Goal: Task Accomplishment & Management: Complete application form

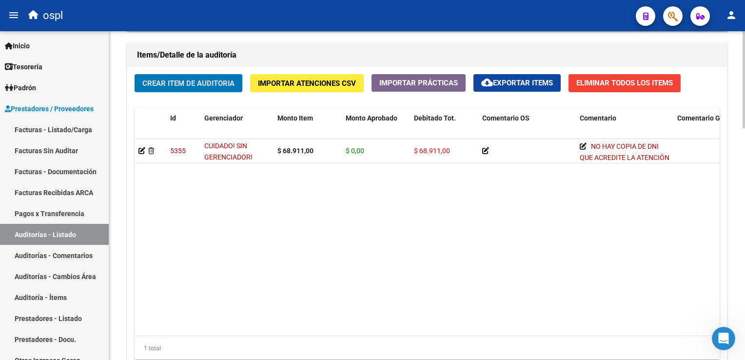
scroll to position [783, 0]
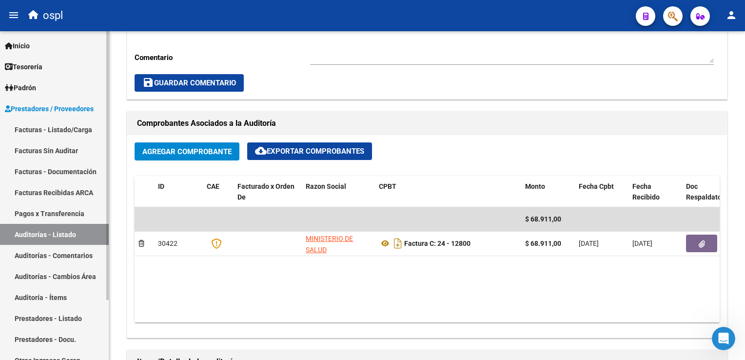
click at [38, 129] on link "Facturas - Listado/Carga" at bounding box center [54, 129] width 109 height 21
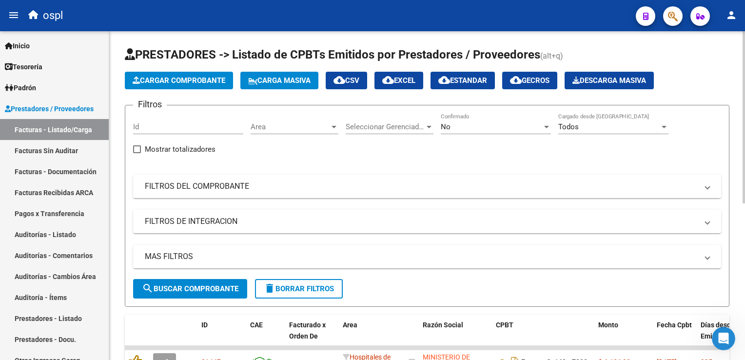
click at [253, 186] on mat-panel-title "FILTROS DEL COMPROBANTE" at bounding box center [421, 186] width 553 height 11
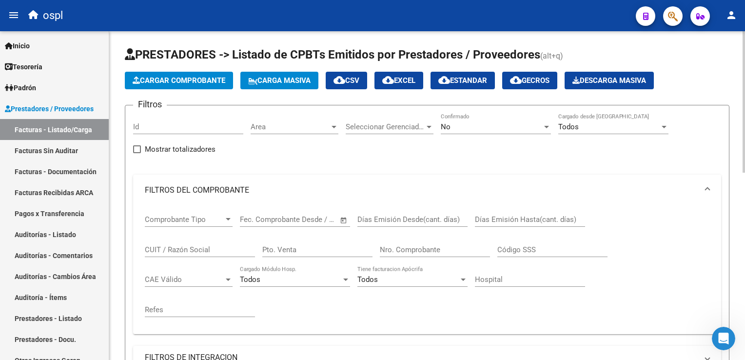
click at [418, 250] on input "Nro. Comprobante" at bounding box center [435, 249] width 110 height 9
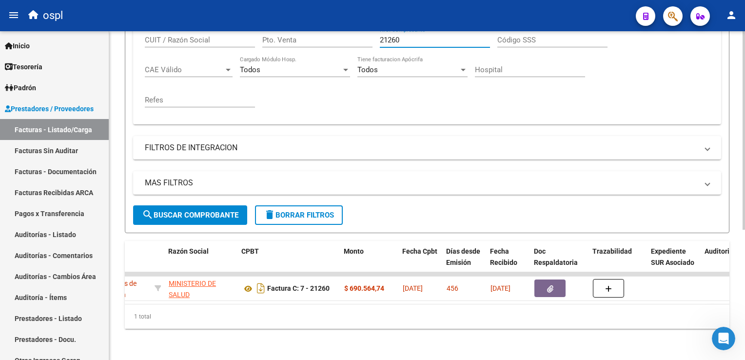
scroll to position [0, 343]
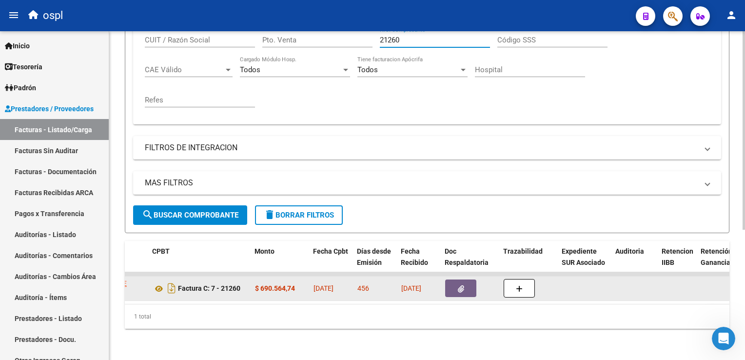
type input "21260"
click at [458, 284] on span "button" at bounding box center [461, 288] width 6 height 9
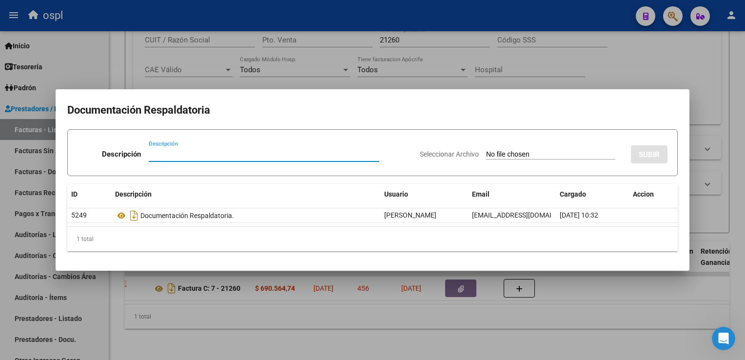
click at [486, 156] on input "Seleccionar Archivo" at bounding box center [550, 154] width 129 height 9
type input "C:\fakepath\RECHAZO 21260-[GEOGRAPHIC_DATA]pdf"
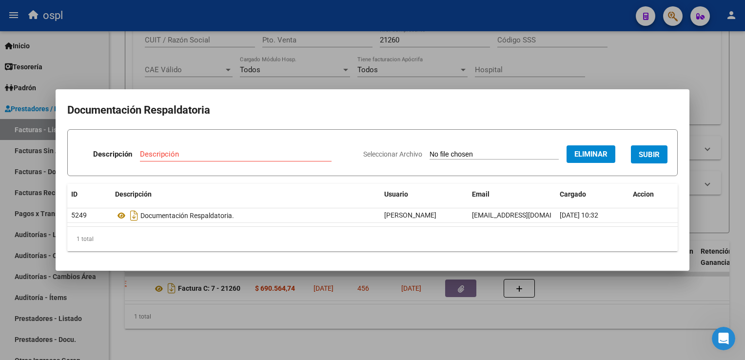
click at [243, 154] on input "Descripción" at bounding box center [236, 154] width 192 height 9
type input "RECHAZO"
click at [640, 153] on span "SUBIR" at bounding box center [649, 154] width 21 height 9
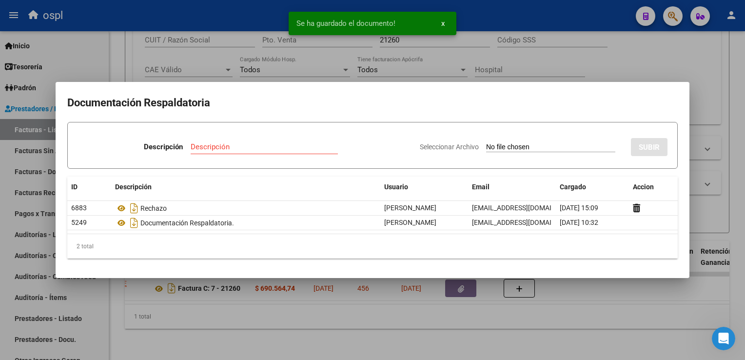
click at [208, 10] on div at bounding box center [372, 180] width 745 height 360
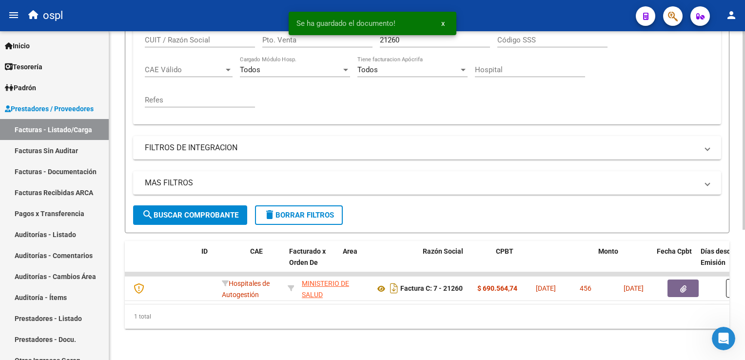
scroll to position [0, 0]
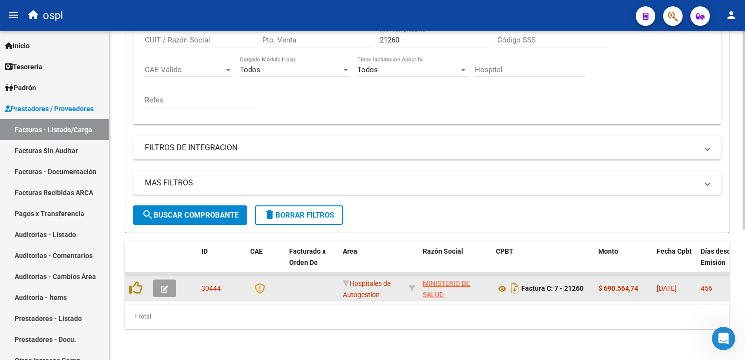
click at [173, 280] on button "button" at bounding box center [164, 288] width 23 height 18
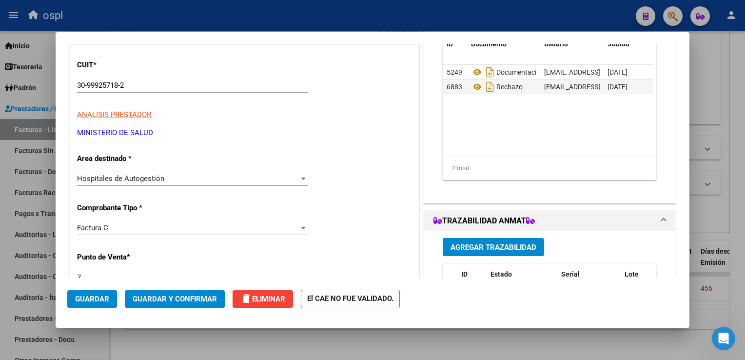
scroll to position [146, 0]
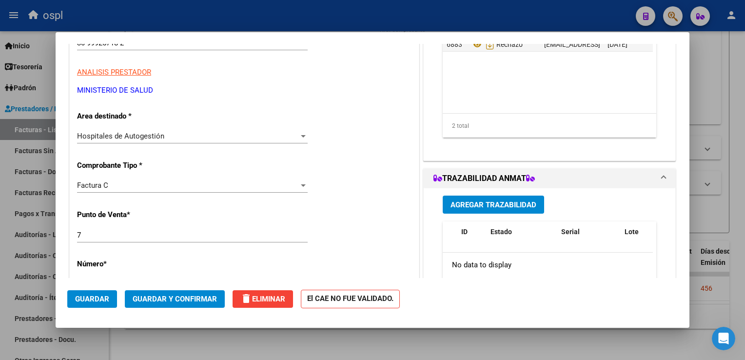
click at [158, 139] on span "Hospitales de Autogestión" at bounding box center [120, 136] width 87 height 9
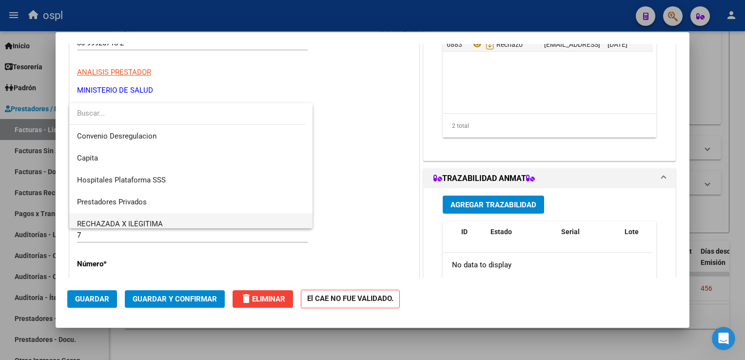
scroll to position [95, 0]
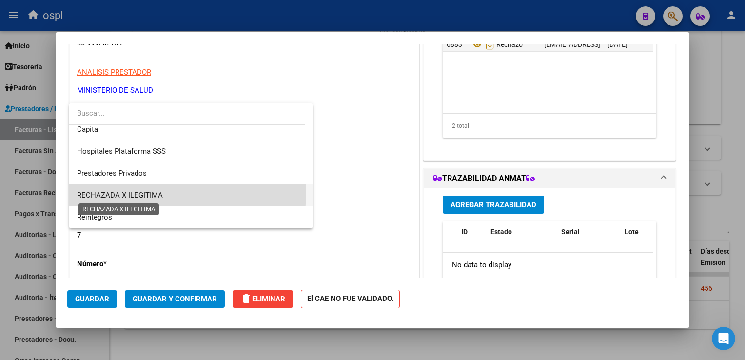
click at [152, 192] on span "RECHAZADA X ILEGITIMA" at bounding box center [120, 195] width 86 height 9
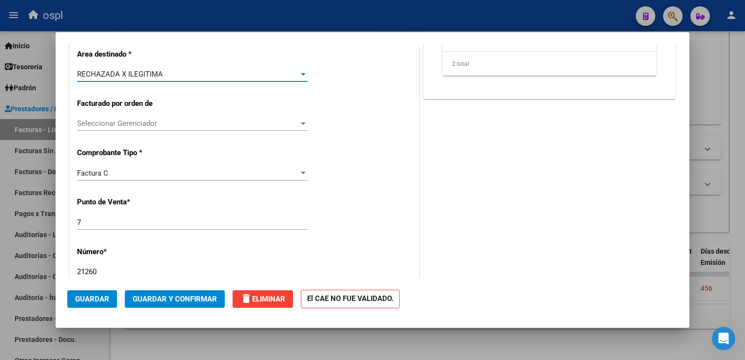
scroll to position [293, 0]
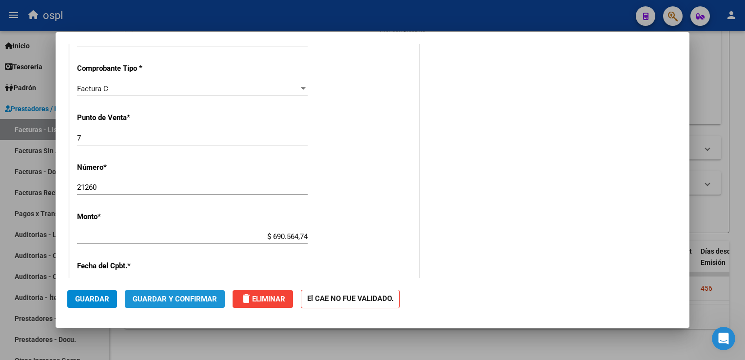
click at [185, 297] on span "Guardar y Confirmar" at bounding box center [175, 299] width 84 height 9
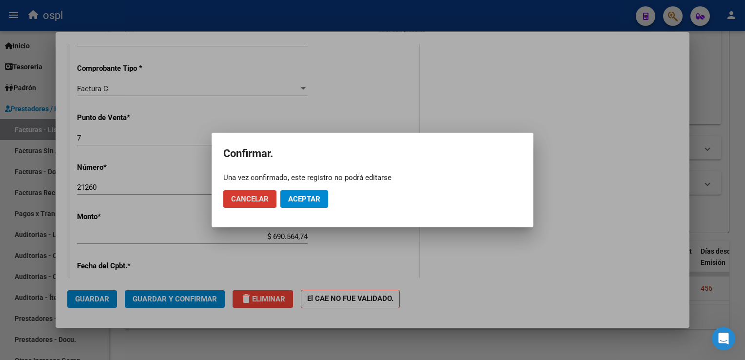
click at [313, 200] on span "Aceptar" at bounding box center [304, 199] width 32 height 9
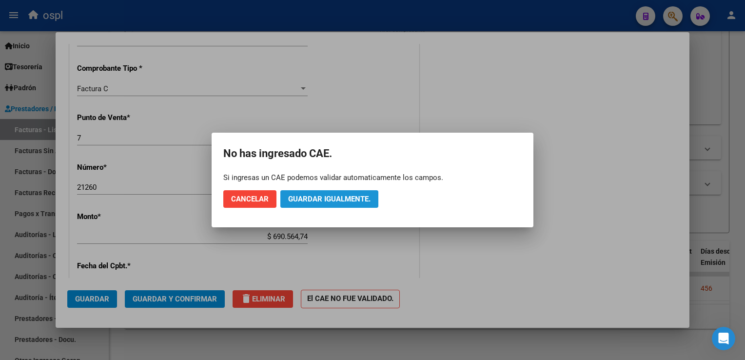
click at [308, 200] on span "Guardar igualmente." at bounding box center [329, 199] width 82 height 9
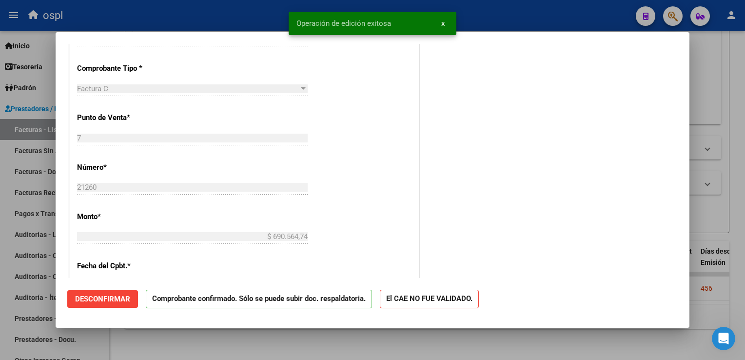
click at [257, 18] on div at bounding box center [372, 180] width 745 height 360
type input "$ 0,00"
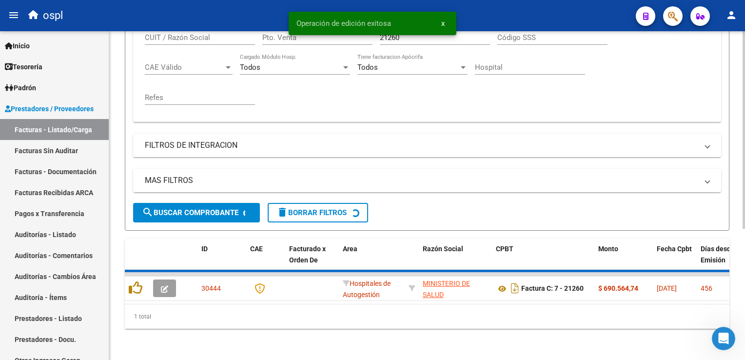
scroll to position [200, 0]
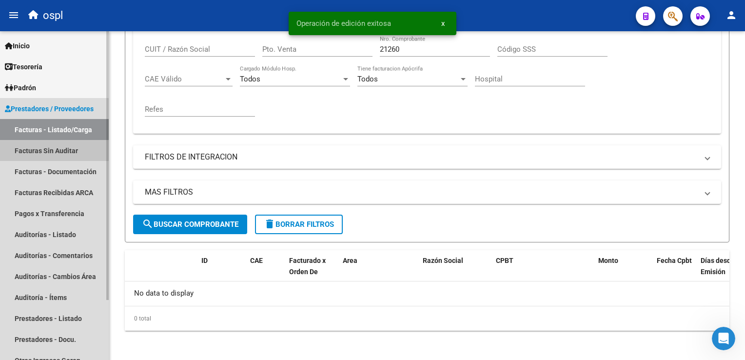
click at [62, 155] on link "Facturas Sin Auditar" at bounding box center [54, 150] width 109 height 21
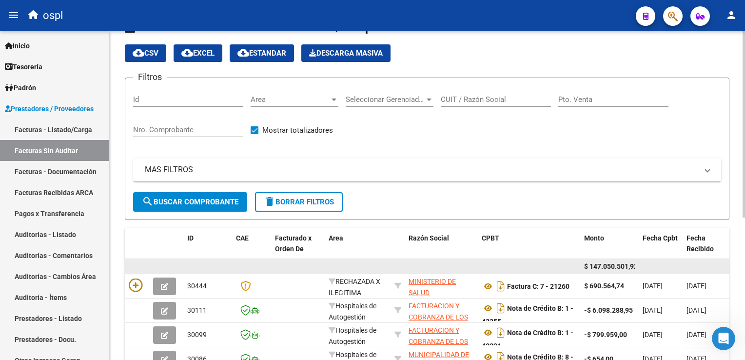
scroll to position [49, 0]
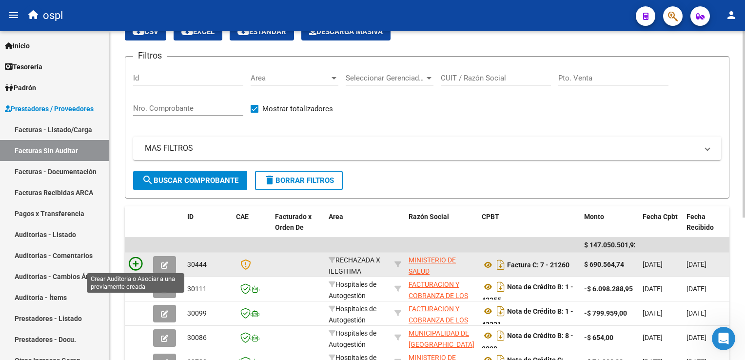
click at [133, 259] on icon at bounding box center [136, 264] width 14 height 14
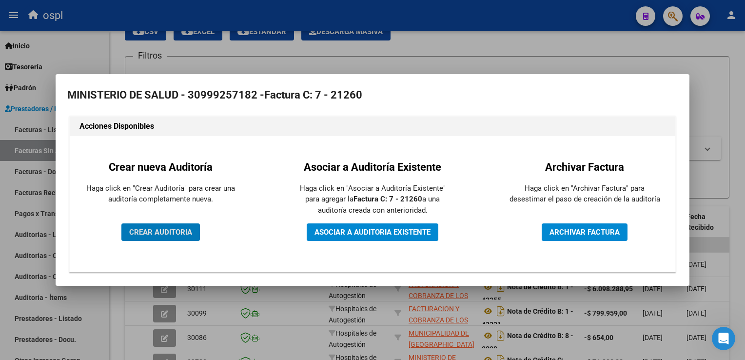
click at [162, 239] on button "CREAR AUDITORIA" at bounding box center [160, 232] width 79 height 18
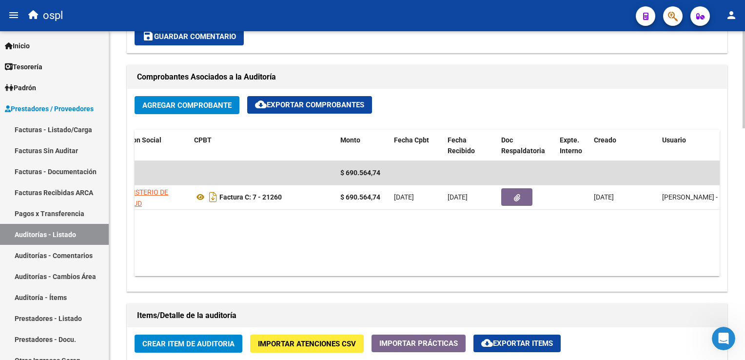
scroll to position [0, 196]
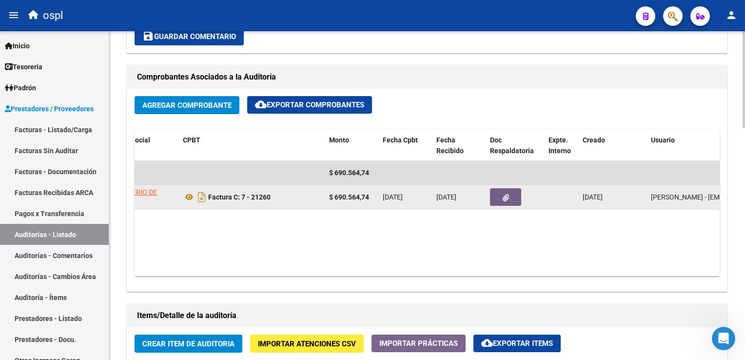
click at [509, 199] on button "button" at bounding box center [505, 197] width 31 height 18
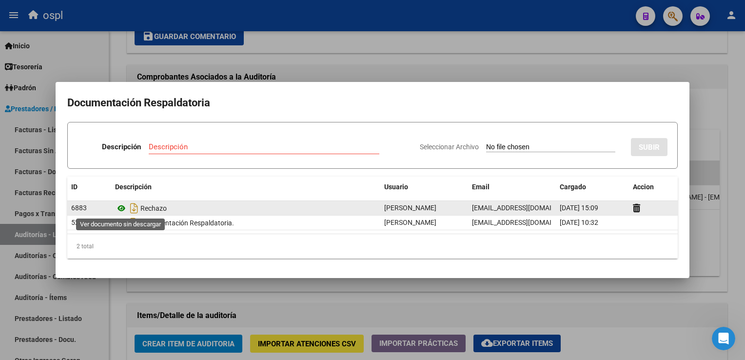
click at [121, 212] on icon at bounding box center [121, 208] width 13 height 12
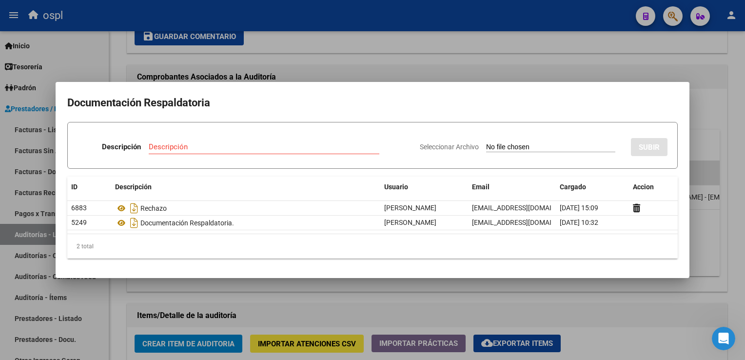
click at [301, 20] on div at bounding box center [372, 180] width 745 height 360
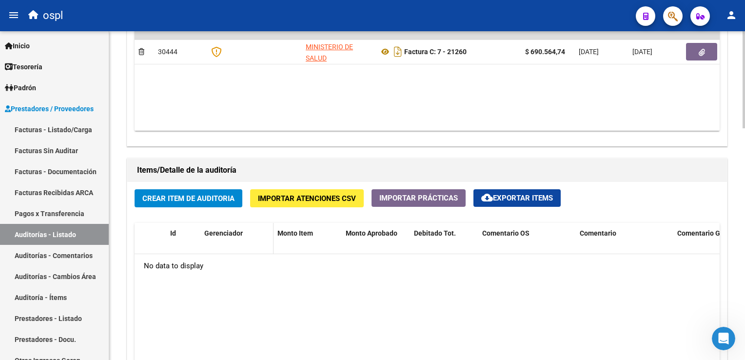
scroll to position [585, 0]
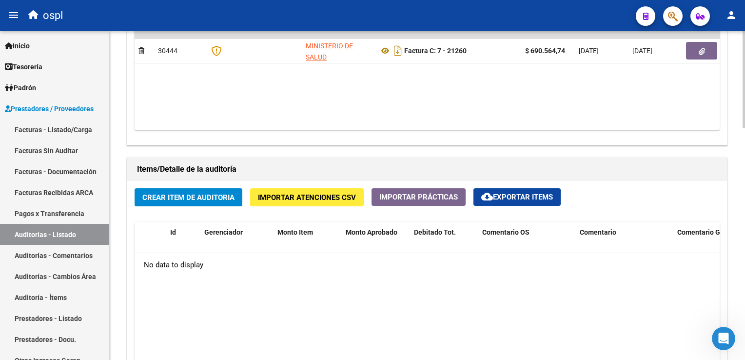
click at [189, 200] on span "Crear Item de Auditoria" at bounding box center [188, 197] width 92 height 9
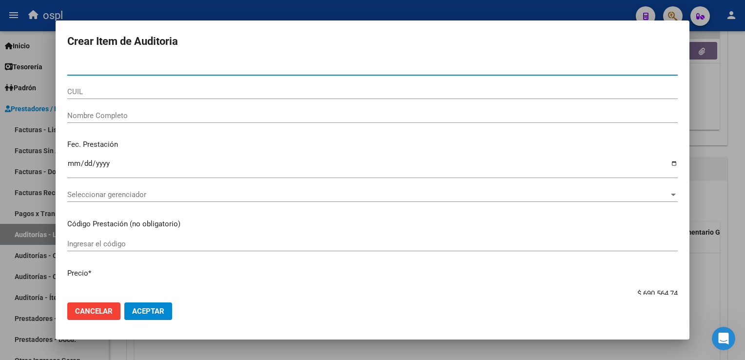
scroll to position [0, 0]
click at [135, 115] on input "Nombre Completo" at bounding box center [372, 115] width 611 height 9
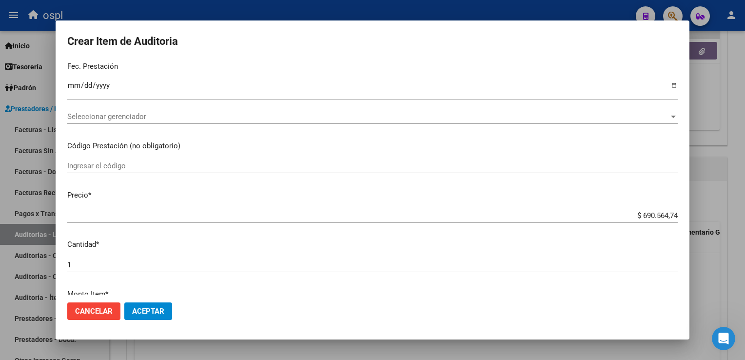
scroll to position [98, 0]
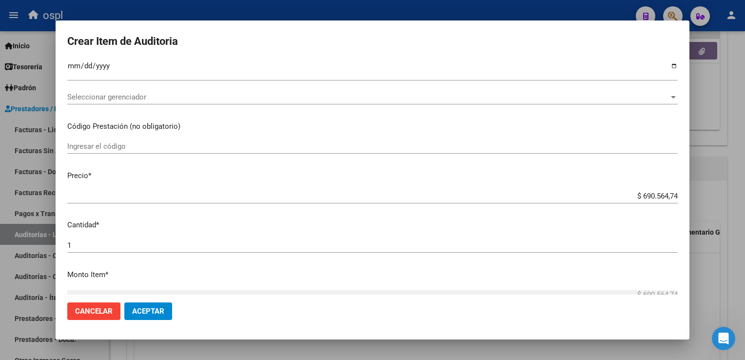
type input "VARIOS"
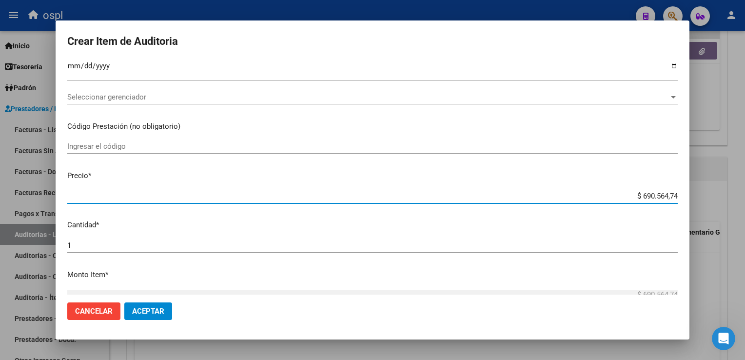
drag, startPoint x: 634, startPoint y: 196, endPoint x: 674, endPoint y: 192, distance: 40.7
click at [674, 192] on app-form-text-field "Precio * $ 690.564,74 Ingresar el precio" at bounding box center [376, 185] width 618 height 30
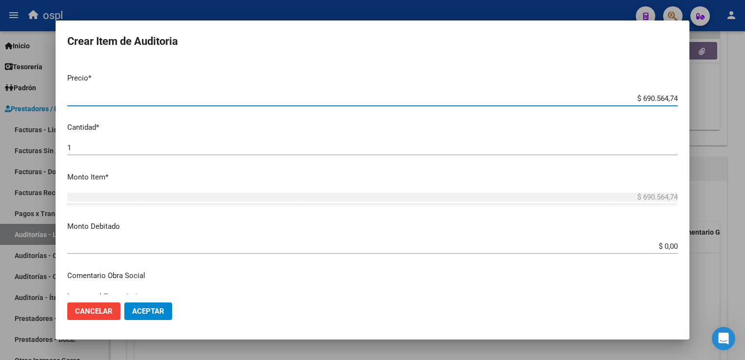
scroll to position [244, 0]
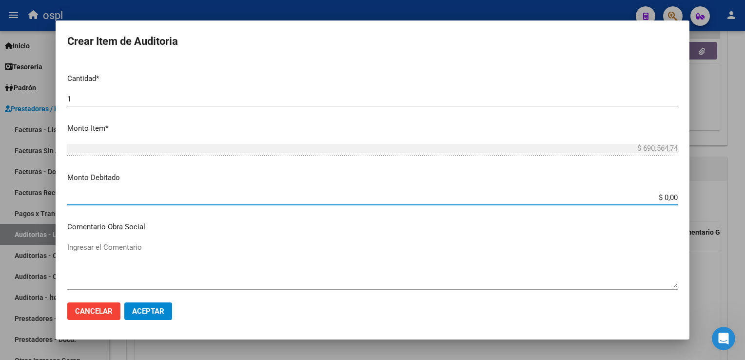
drag, startPoint x: 640, startPoint y: 197, endPoint x: 669, endPoint y: 193, distance: 29.1
click at [672, 193] on app-form-text-field "Monto Debitado $ 0,00 Ingresar el monto" at bounding box center [376, 187] width 618 height 30
paste input "690.564,74"
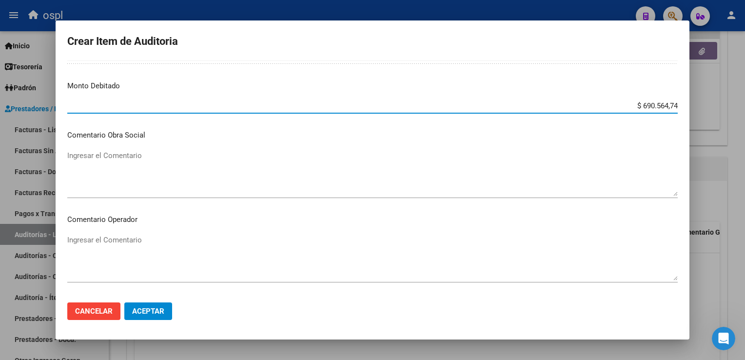
scroll to position [341, 0]
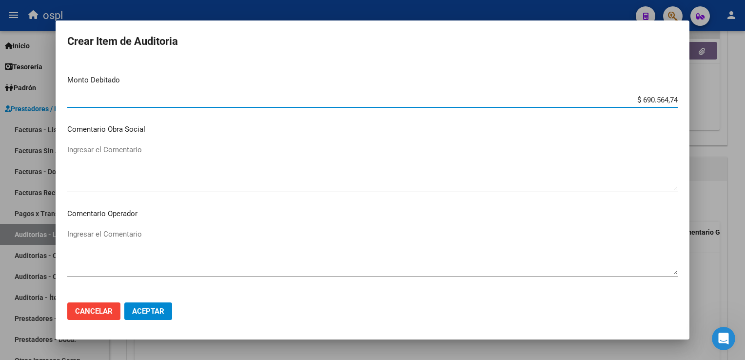
type input "$ 690.564,74"
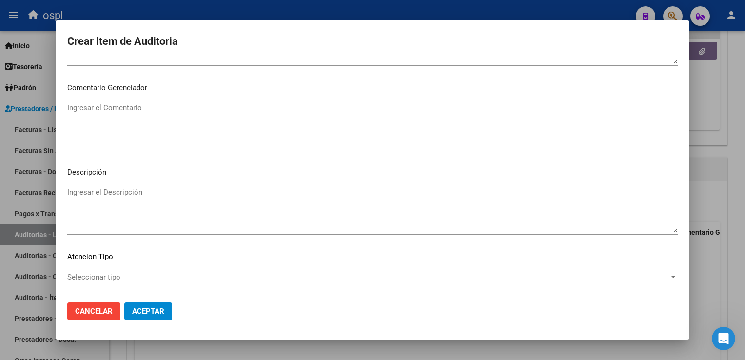
scroll to position [585, 0]
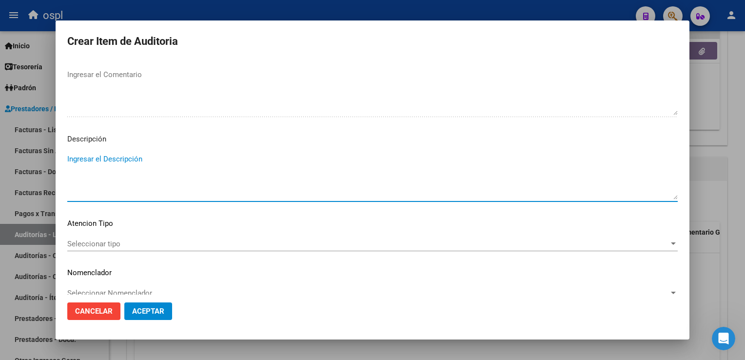
click at [112, 163] on textarea "Ingresar el Descripción" at bounding box center [372, 177] width 611 height 46
paste textarea "NO HAY COPIA DE DNI QUE ACREDITE LA ATENCIÓN MÉDICA RECIBIDA."
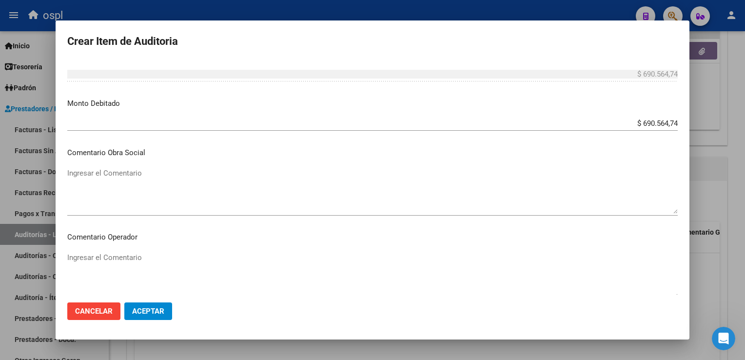
scroll to position [341, 0]
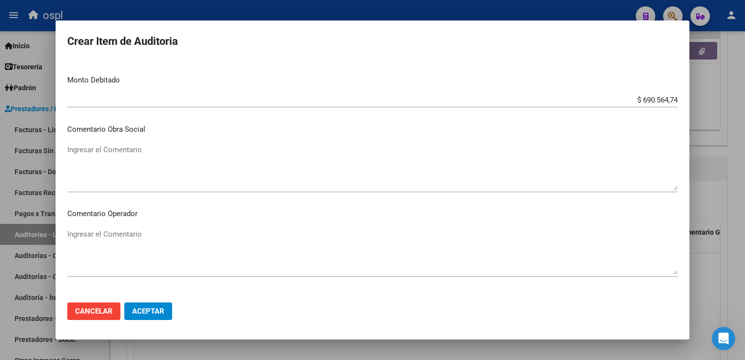
type textarea "NO HAY COPIA DE DNI QUE ACREDITE LA ATENCIÓN MÉDICA RECIBIDA."
click at [135, 241] on textarea "Ingresar el Comentario" at bounding box center [372, 252] width 611 height 46
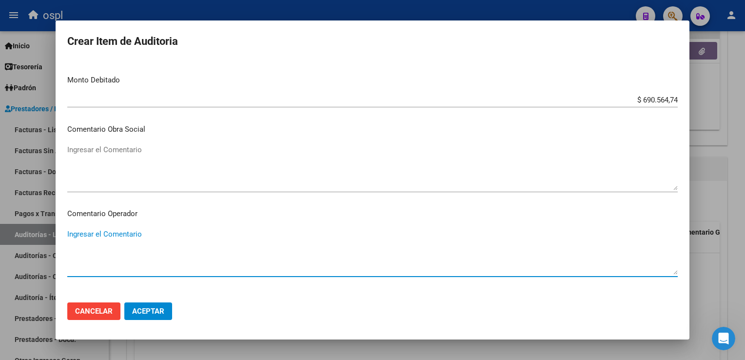
paste textarea "NO HAY COPIA DE DNI QUE ACREDITE LA ATENCIÓN MÉDICA RECIBIDA."
type textarea "NO HAY COPIA DE DNI QUE ACREDITE LA ATENCIÓN MÉDICA RECIBIDA."
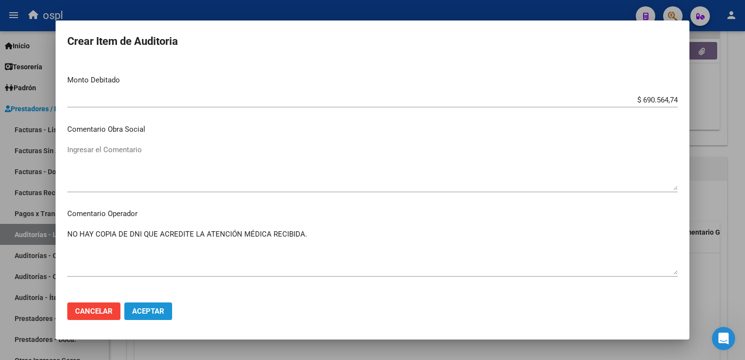
click at [161, 311] on span "Aceptar" at bounding box center [148, 311] width 32 height 9
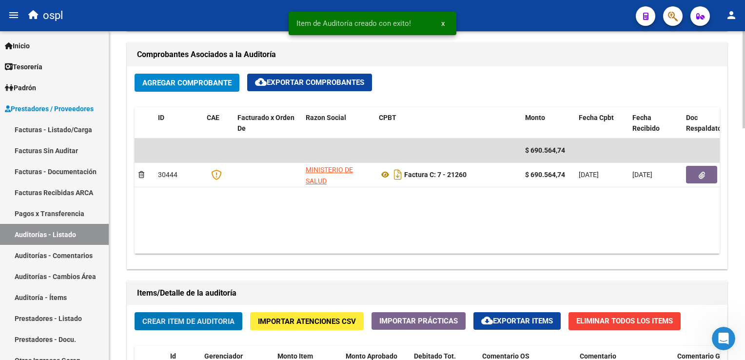
scroll to position [391, 0]
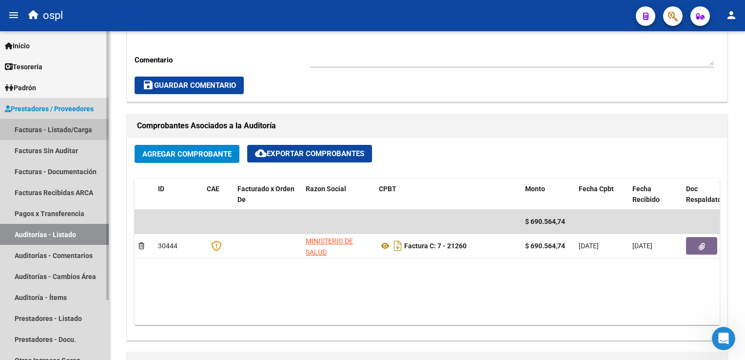
click at [70, 124] on link "Facturas - Listado/Carga" at bounding box center [54, 129] width 109 height 21
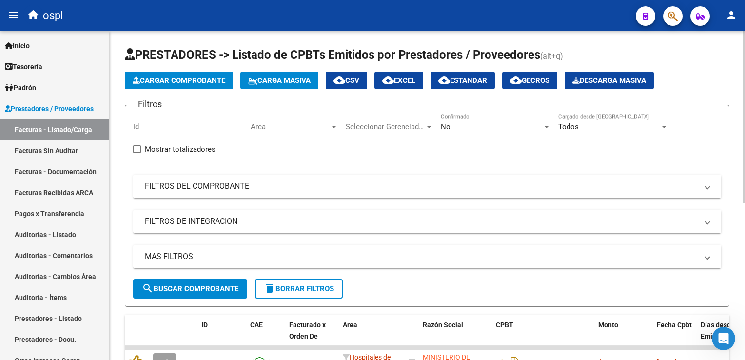
click at [310, 194] on mat-expansion-panel-header "FILTROS DEL COMPROBANTE" at bounding box center [427, 186] width 588 height 23
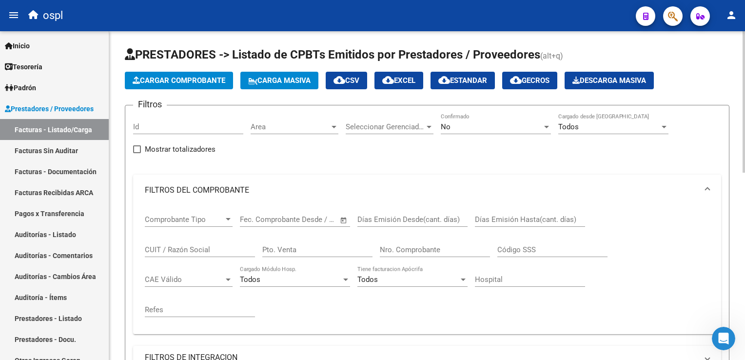
click at [420, 249] on input "Nro. Comprobante" at bounding box center [435, 249] width 110 height 9
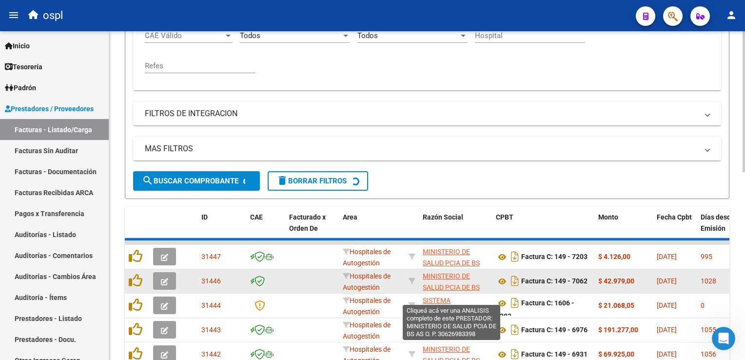
scroll to position [215, 0]
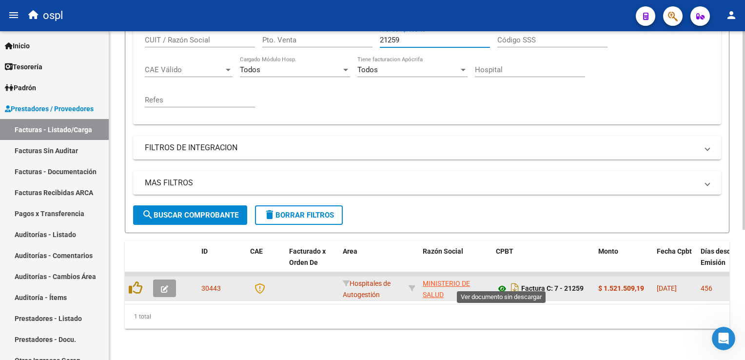
type input "21259"
click at [503, 283] on icon at bounding box center [502, 289] width 13 height 12
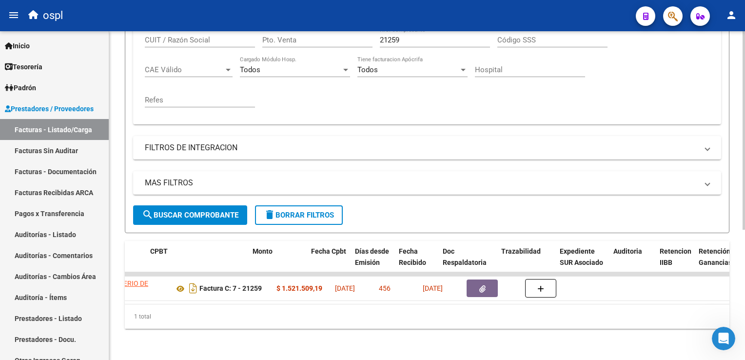
scroll to position [0, 345]
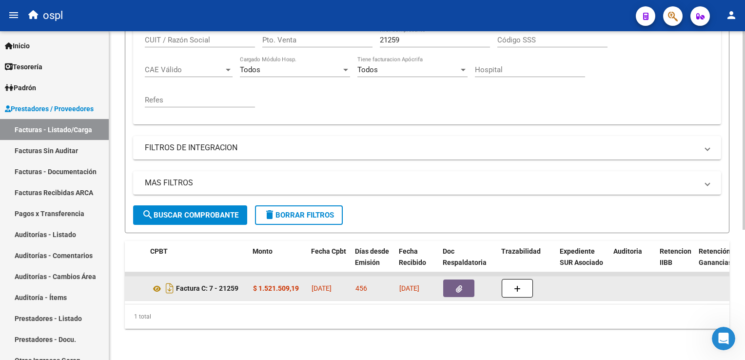
click at [449, 286] on button "button" at bounding box center [458, 288] width 31 height 18
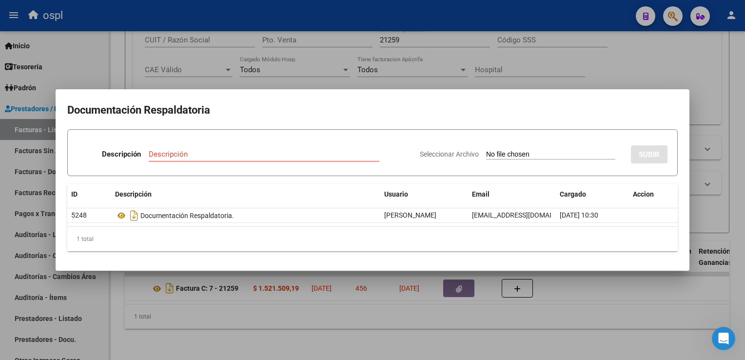
click at [505, 155] on input "Seleccionar Archivo" at bounding box center [550, 154] width 129 height 9
type input "C:\fakepath\RECHAZO 21259-[GEOGRAPHIC_DATA]pdf"
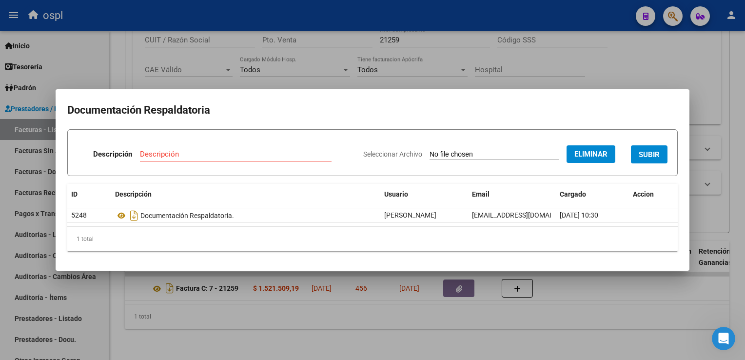
click at [278, 155] on input "Descripción" at bounding box center [236, 154] width 192 height 9
type input "RECHAZO"
drag, startPoint x: 658, startPoint y: 152, endPoint x: 642, endPoint y: 148, distance: 16.1
click at [656, 151] on span "SUBIR" at bounding box center [649, 154] width 21 height 9
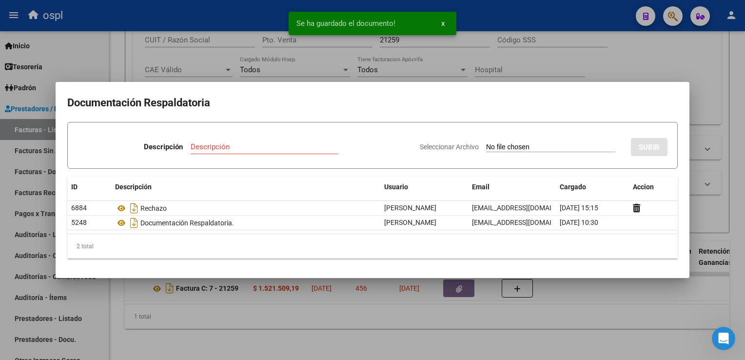
click at [253, 23] on div at bounding box center [372, 180] width 745 height 360
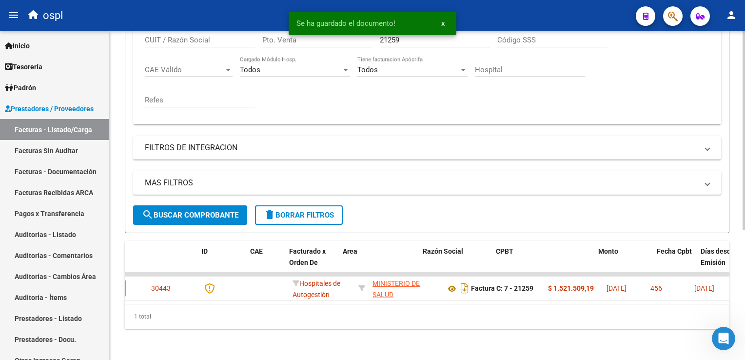
scroll to position [0, 0]
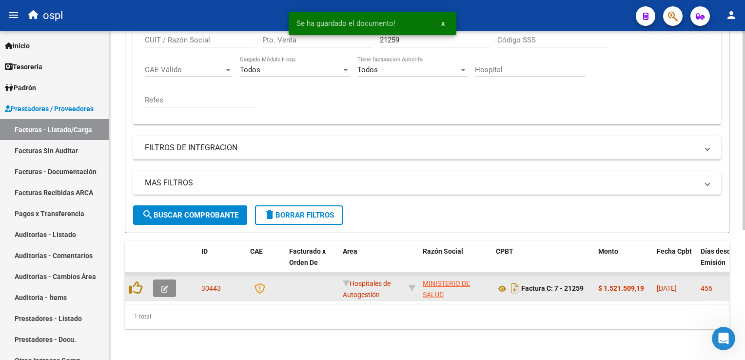
click at [158, 284] on button "button" at bounding box center [164, 288] width 23 height 18
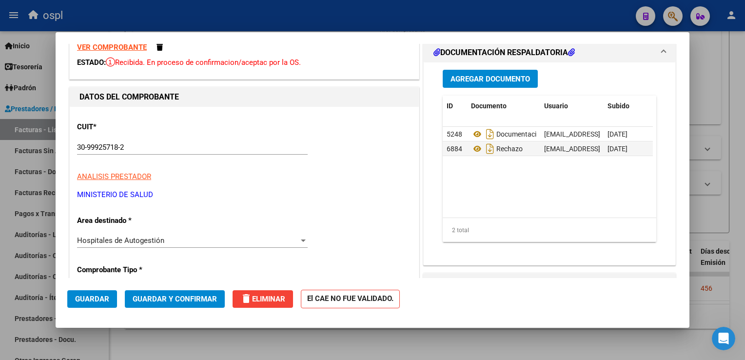
scroll to position [146, 0]
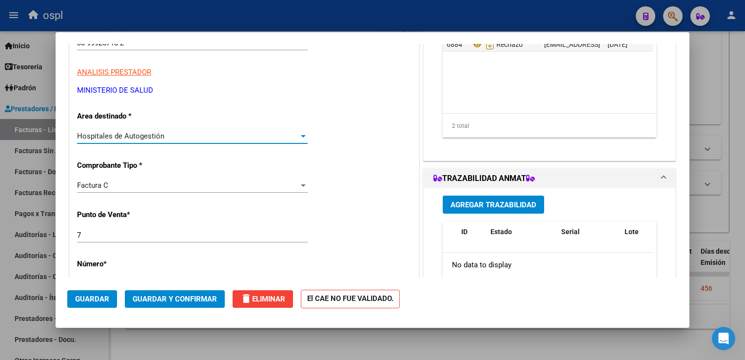
click at [154, 137] on span "Hospitales de Autogestión" at bounding box center [120, 136] width 87 height 9
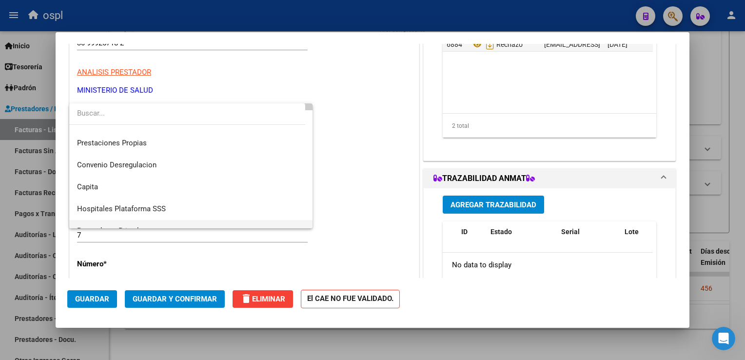
scroll to position [95, 0]
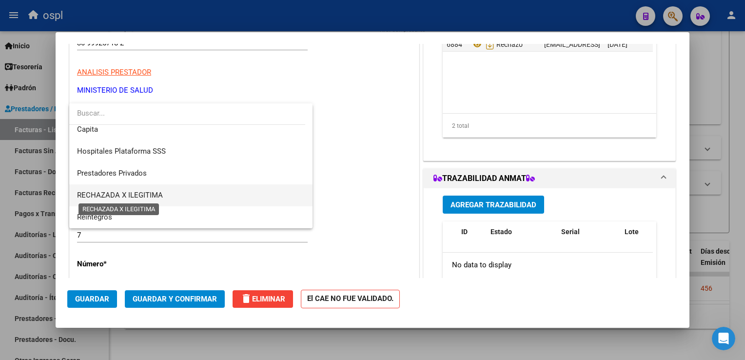
click at [158, 192] on span "RECHAZADA X ILEGITIMA" at bounding box center [120, 195] width 86 height 9
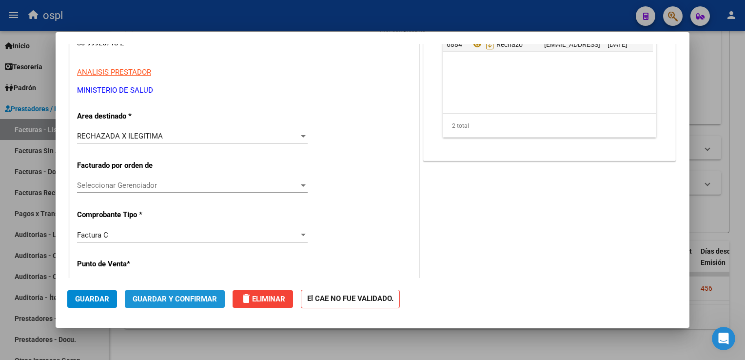
click at [193, 299] on span "Guardar y Confirmar" at bounding box center [175, 299] width 84 height 9
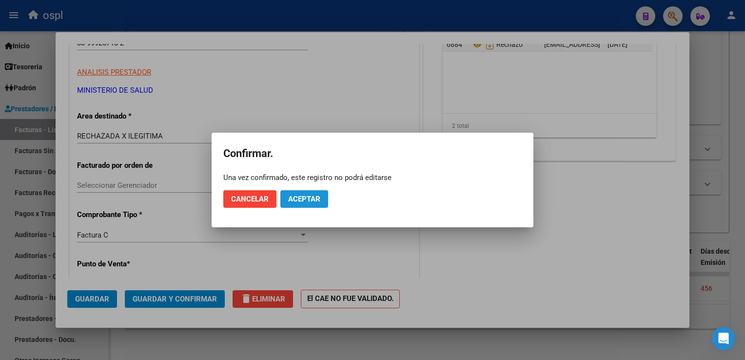
click at [308, 199] on span "Aceptar" at bounding box center [304, 199] width 32 height 9
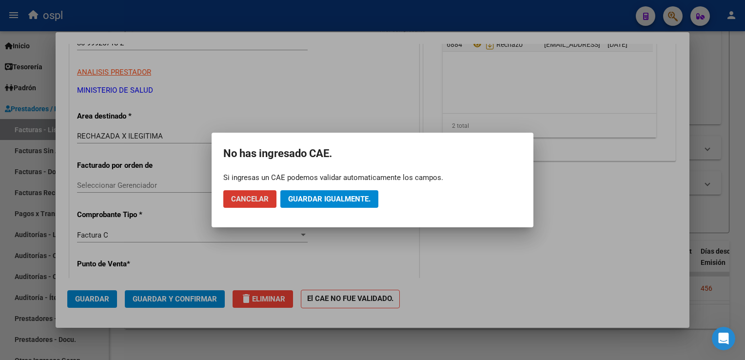
click at [320, 200] on span "Guardar igualmente." at bounding box center [329, 199] width 82 height 9
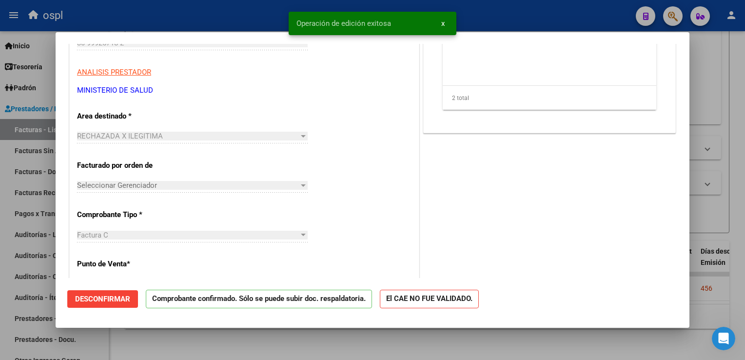
click at [225, 18] on div at bounding box center [372, 180] width 745 height 360
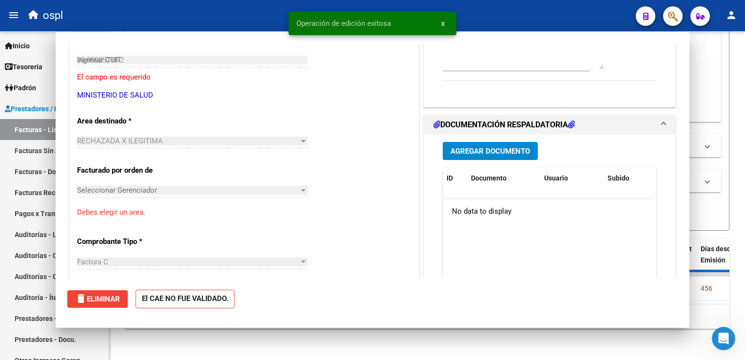
type input "$ 0,00"
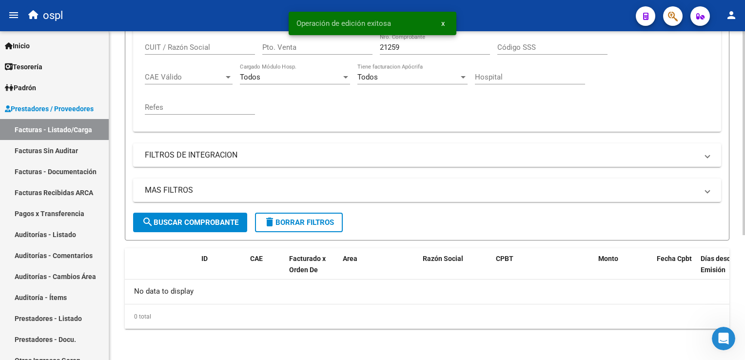
scroll to position [200, 0]
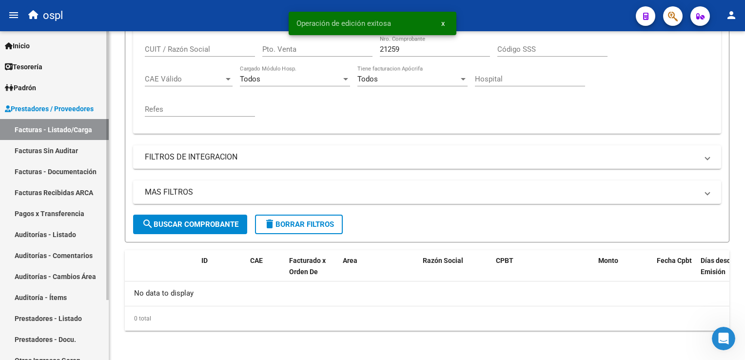
click at [68, 152] on link "Facturas Sin Auditar" at bounding box center [54, 150] width 109 height 21
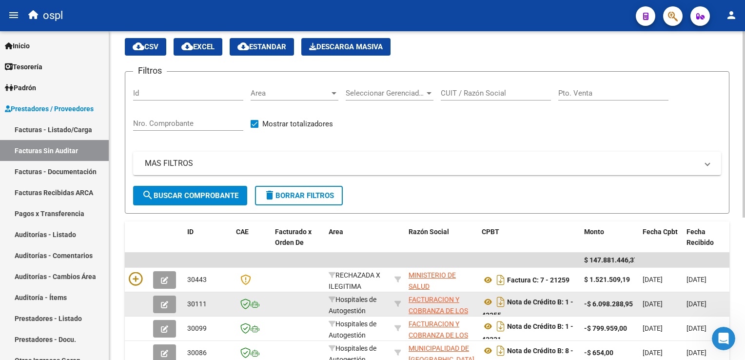
scroll to position [49, 0]
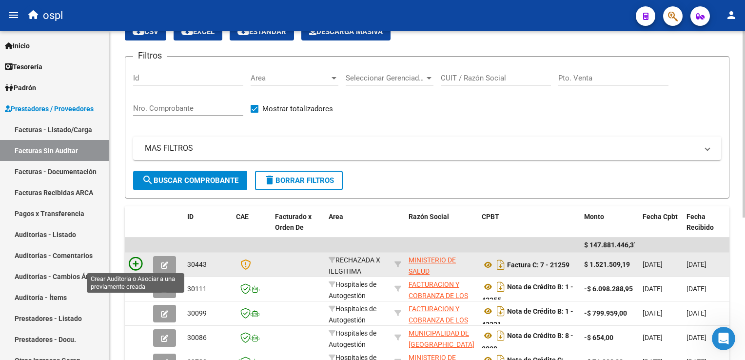
click at [139, 266] on icon at bounding box center [136, 264] width 14 height 14
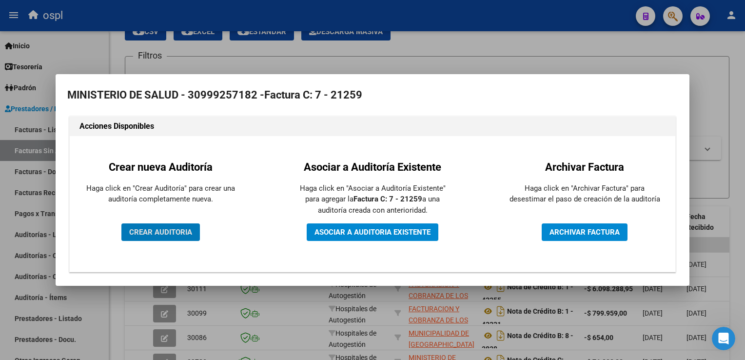
click at [174, 229] on span "CREAR AUDITORIA" at bounding box center [160, 232] width 63 height 9
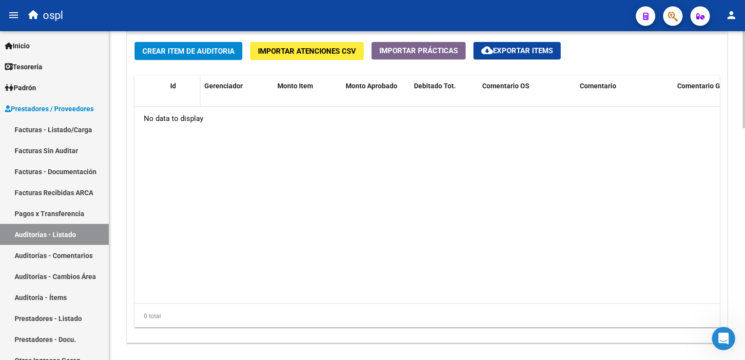
scroll to position [634, 0]
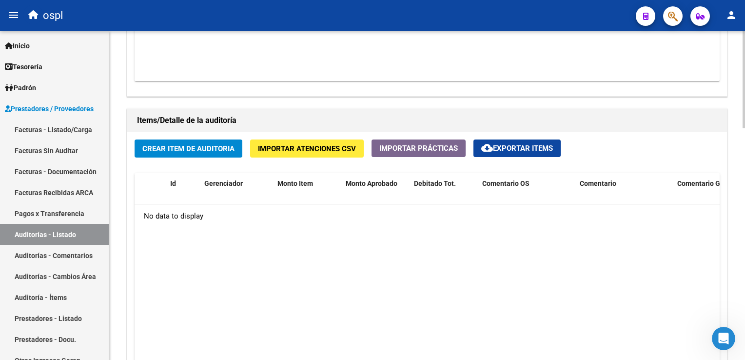
click at [199, 146] on span "Crear Item de Auditoria" at bounding box center [188, 148] width 92 height 9
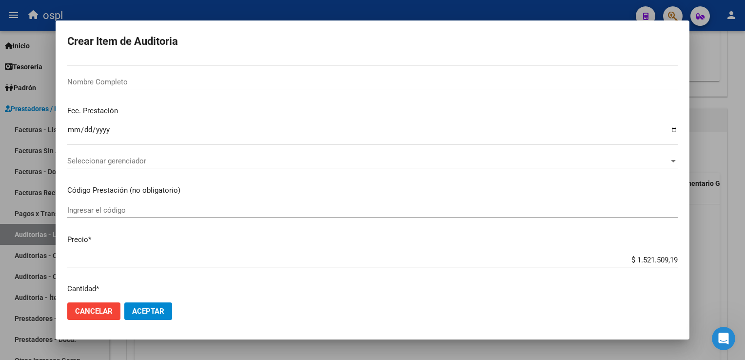
scroll to position [49, 0]
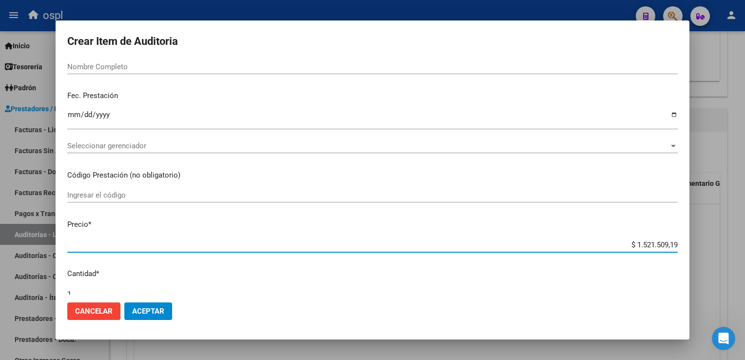
drag, startPoint x: 624, startPoint y: 248, endPoint x: 659, endPoint y: 248, distance: 35.1
click at [667, 250] on div "$ 1.521.509,19 Ingresar el precio" at bounding box center [372, 244] width 611 height 15
drag, startPoint x: 669, startPoint y: 244, endPoint x: 625, endPoint y: 246, distance: 44.0
click at [620, 248] on input "$ 1.521.509,19" at bounding box center [372, 244] width 611 height 9
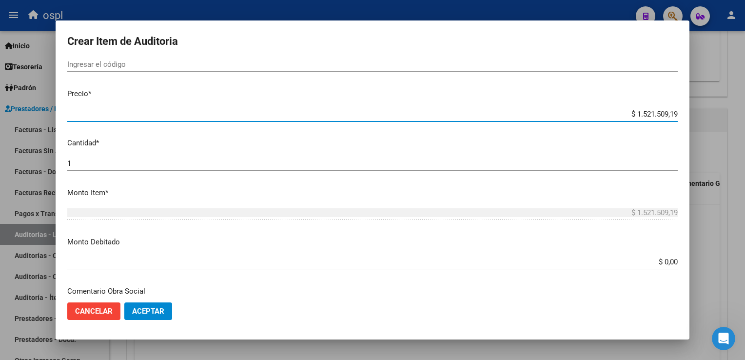
scroll to position [244, 0]
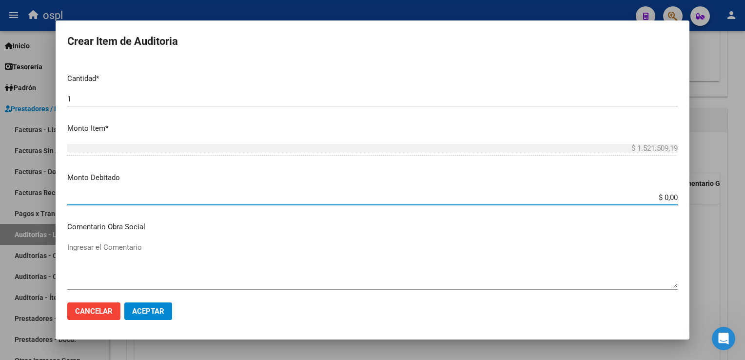
drag, startPoint x: 630, startPoint y: 198, endPoint x: 687, endPoint y: 198, distance: 57.1
click at [687, 198] on mat-dialog-content "Nro Documento CUIL Nombre Completo Fec. Prestación Ingresar la fecha Selecciona…" at bounding box center [373, 177] width 634 height 234
paste input "1.521.509,19"
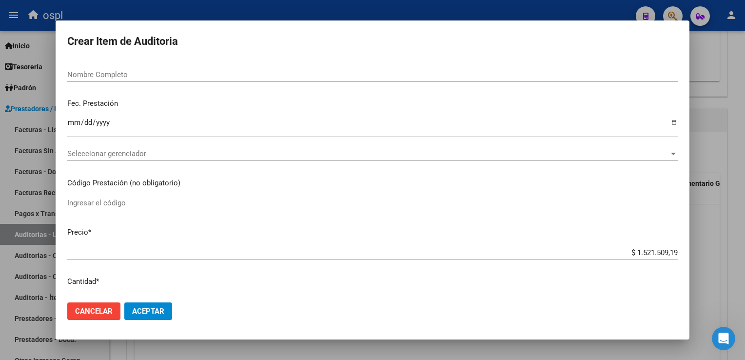
scroll to position [0, 0]
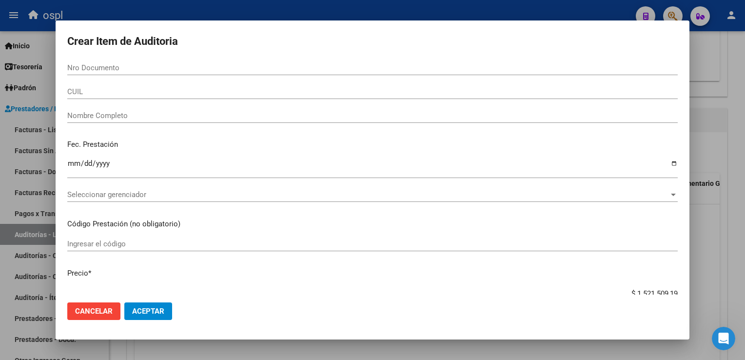
type input "$ 1.521.509,19"
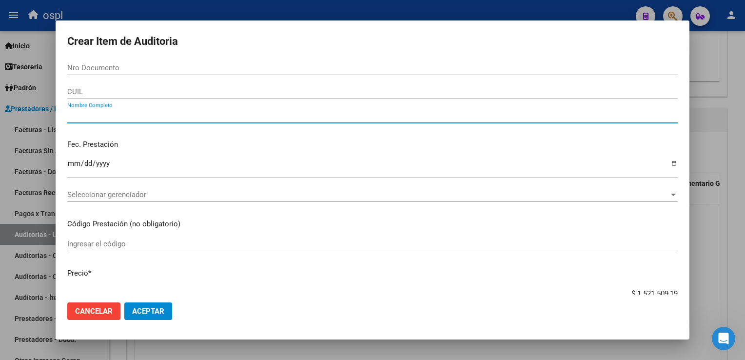
click at [440, 116] on input "Nombre Completo" at bounding box center [372, 115] width 611 height 9
type input "VARIOS"
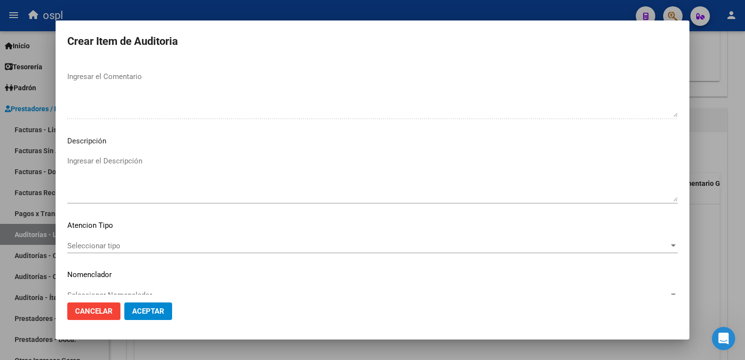
scroll to position [585, 0]
click at [117, 170] on textarea "Ingresar el Descripción" at bounding box center [372, 177] width 611 height 46
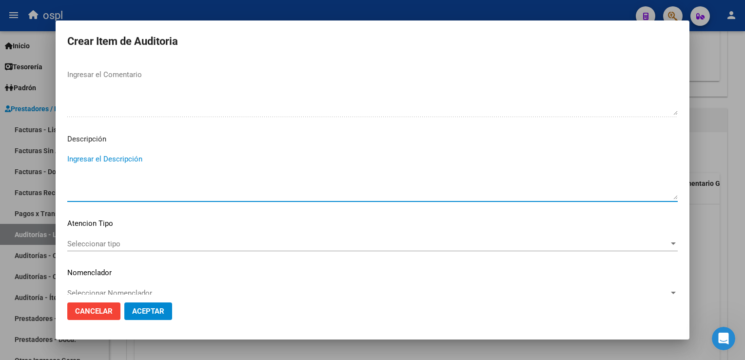
paste textarea "NO HAY COPIA DE DNI QUE ACREDITE LA ATENCIÓN MÉDICA RECIBIDA."
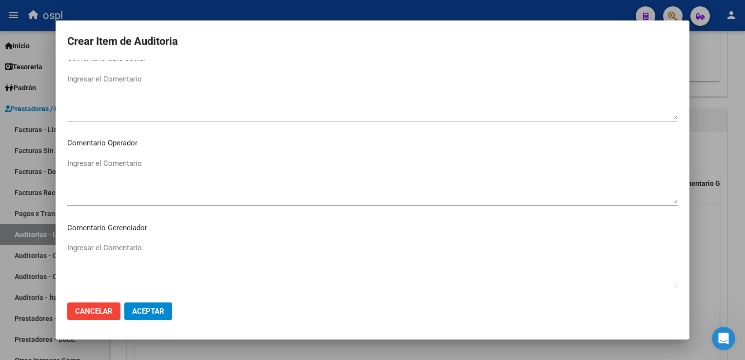
scroll to position [390, 0]
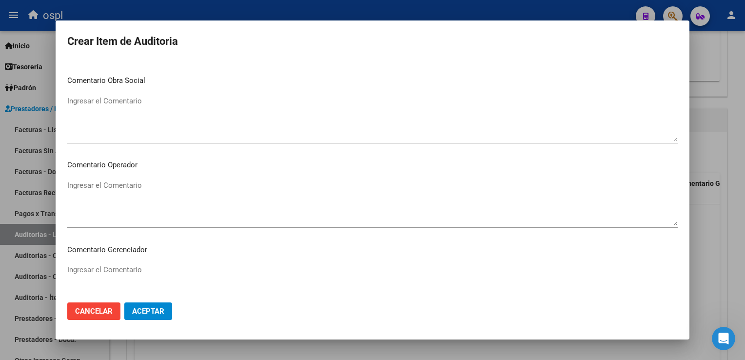
type textarea "NO HAY COPIA DE DNI QUE ACREDITE LA ATENCIÓN MÉDICA RECIBIDA."
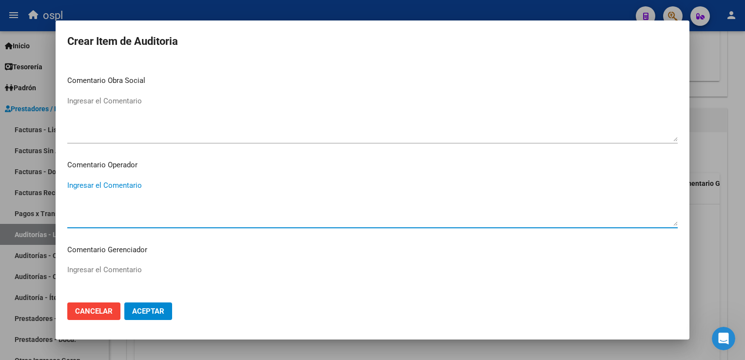
click at [129, 190] on textarea "Ingresar el Comentario" at bounding box center [372, 203] width 611 height 46
paste textarea "NO HAY COPIA DE DNI QUE ACREDITE LA ATENCIÓN MÉDICA RECIBIDA."
type textarea "NO HAY COPIA DE DNI QUE ACREDITE LA ATENCIÓN MÉDICA RECIBIDA."
click at [156, 311] on span "Aceptar" at bounding box center [148, 311] width 32 height 9
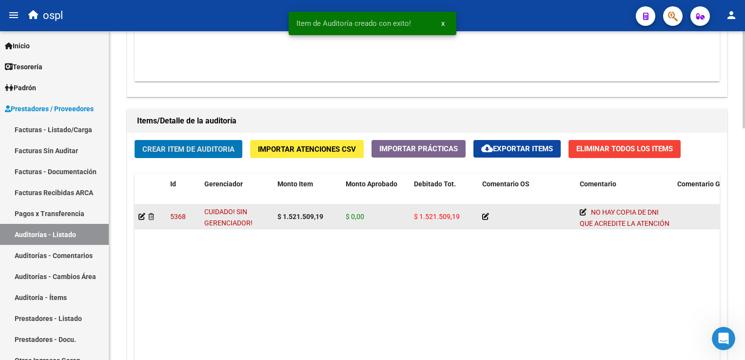
scroll to position [634, 0]
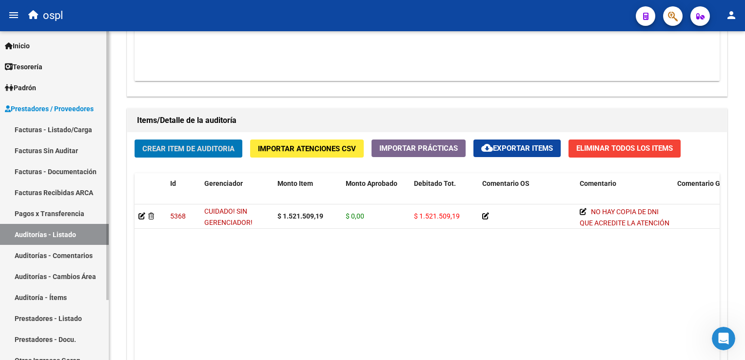
drag, startPoint x: 72, startPoint y: 124, endPoint x: 79, endPoint y: 126, distance: 7.0
click at [71, 124] on link "Facturas - Listado/Carga" at bounding box center [54, 129] width 109 height 21
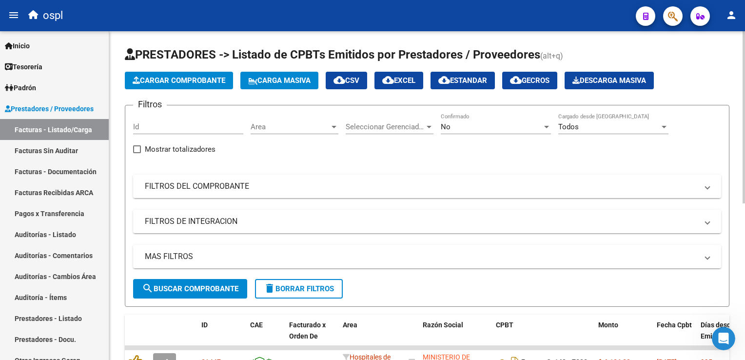
click at [314, 193] on mat-expansion-panel-header "FILTROS DEL COMPROBANTE" at bounding box center [427, 186] width 588 height 23
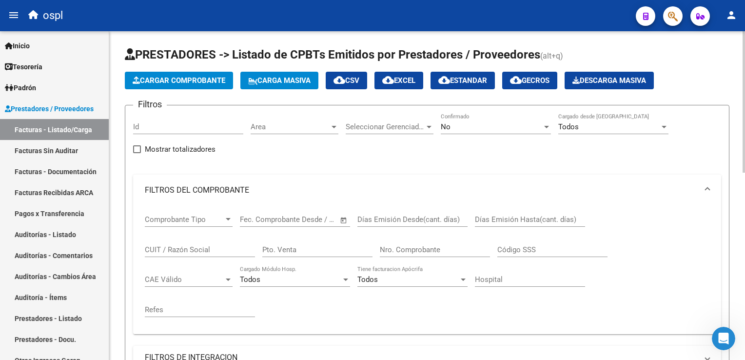
click at [406, 246] on input "Nro. Comprobante" at bounding box center [435, 249] width 110 height 9
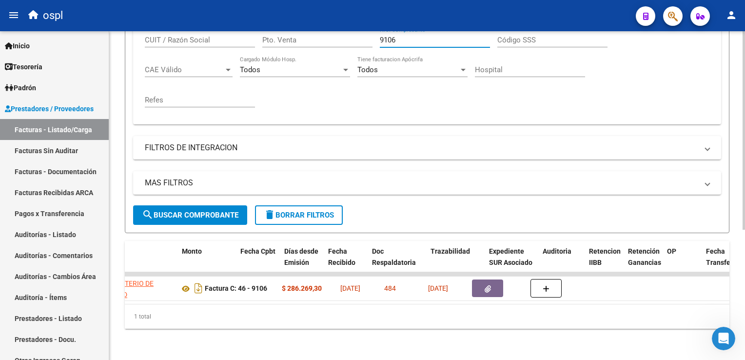
scroll to position [0, 416]
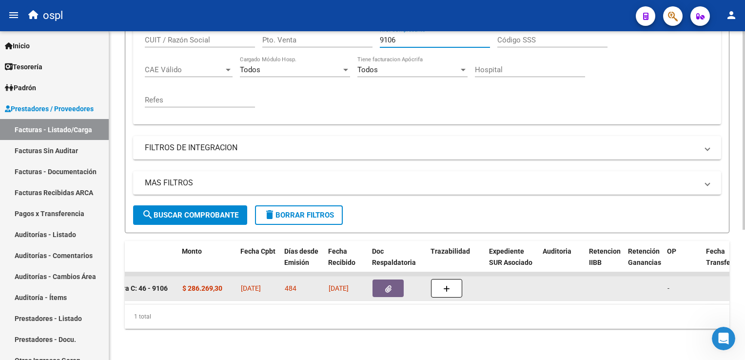
type input "9106"
click at [386, 285] on icon "button" at bounding box center [388, 288] width 6 height 7
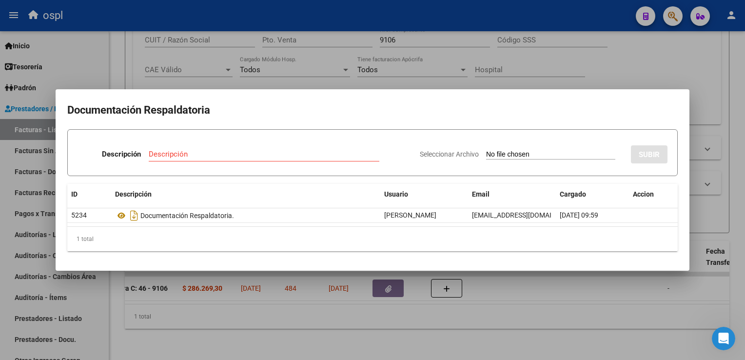
click at [486, 153] on input "Seleccionar Archivo" at bounding box center [550, 154] width 129 height 9
type input "C:\fakepath\RECHAZO 0009106-[GEOGRAPHIC_DATA]pdf"
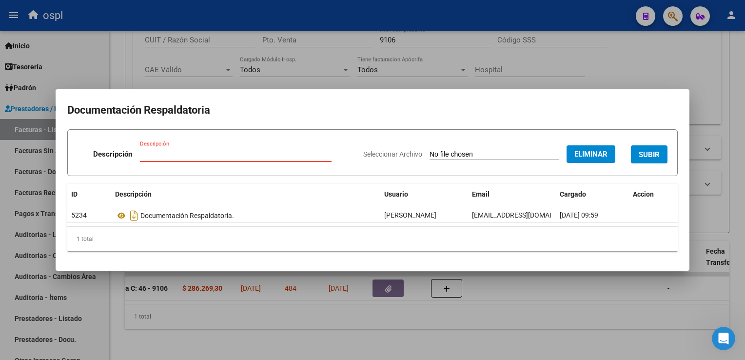
click at [270, 152] on input "Descripción" at bounding box center [236, 154] width 192 height 9
type input "RECHAZO"
drag, startPoint x: 659, startPoint y: 157, endPoint x: 531, endPoint y: 184, distance: 131.2
click at [658, 157] on span "SUBIR" at bounding box center [649, 154] width 21 height 9
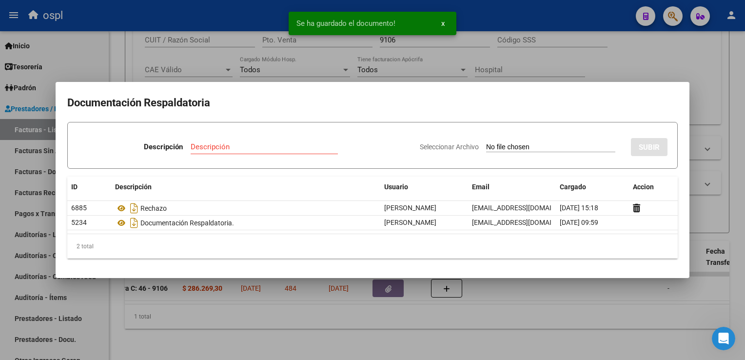
click at [243, 22] on div at bounding box center [372, 180] width 745 height 360
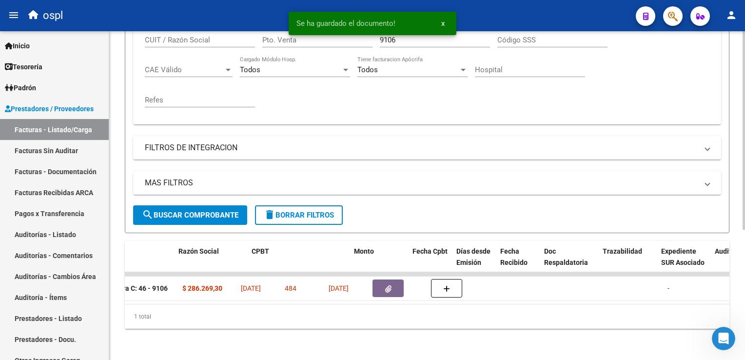
scroll to position [0, 0]
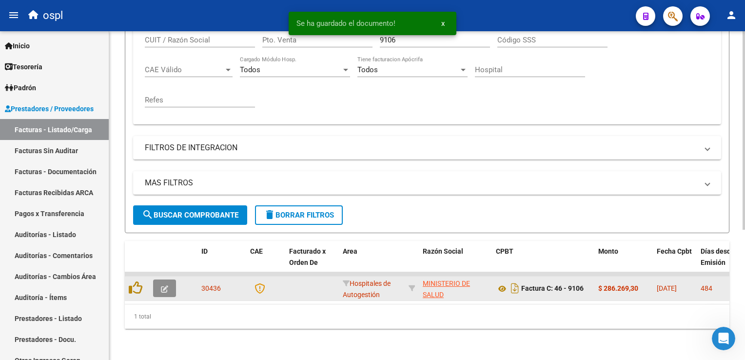
click at [160, 284] on button "button" at bounding box center [164, 288] width 23 height 18
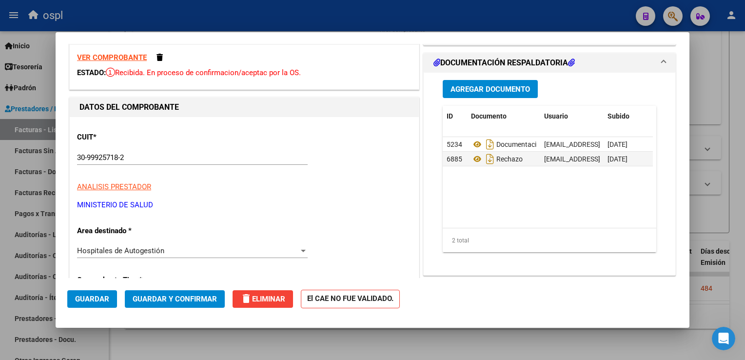
scroll to position [49, 0]
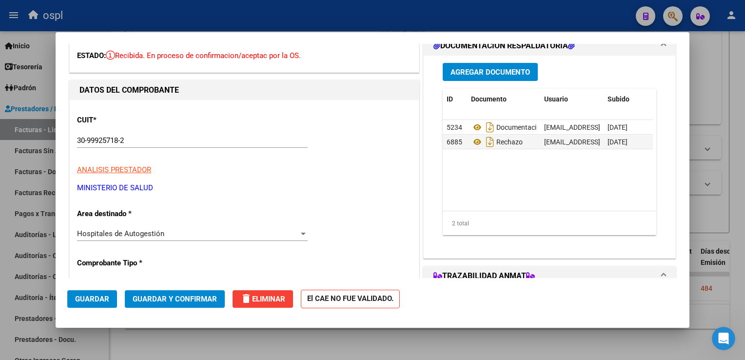
click at [172, 230] on div "Hospitales de Autogestión" at bounding box center [188, 233] width 222 height 9
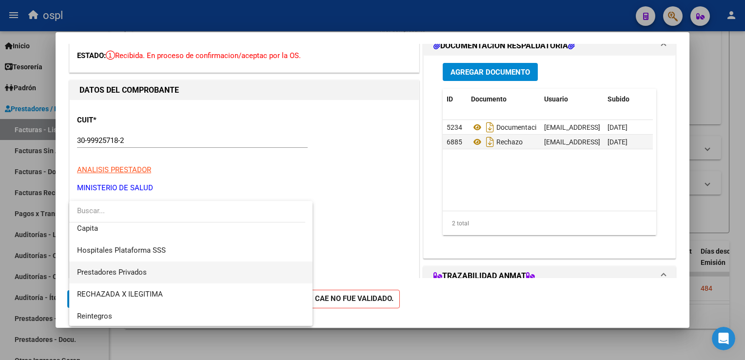
scroll to position [95, 0]
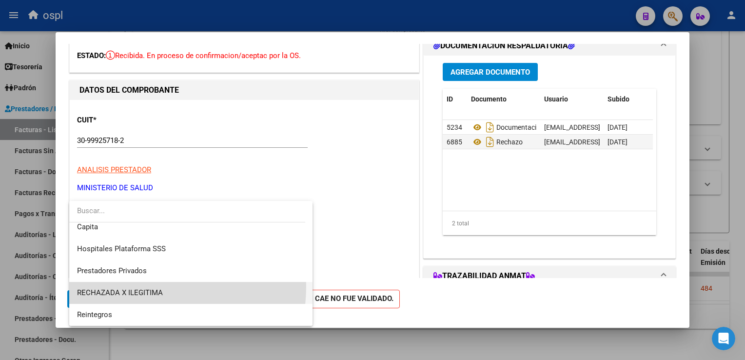
click at [137, 285] on span "RECHAZADA X ILEGITIMA" at bounding box center [191, 293] width 228 height 22
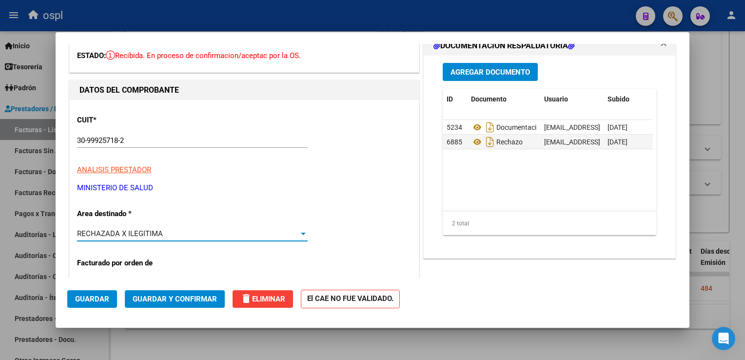
click at [185, 297] on span "Guardar y Confirmar" at bounding box center [175, 299] width 84 height 9
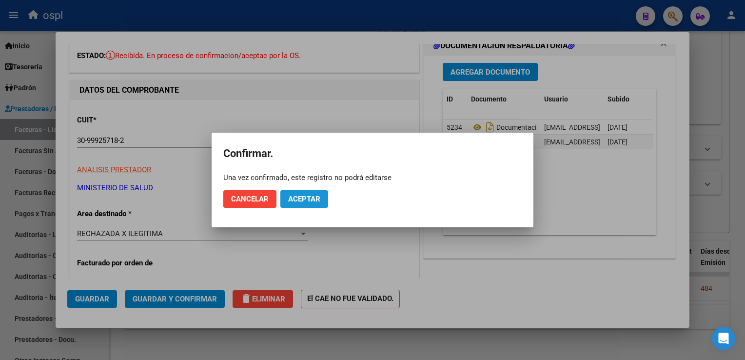
click at [315, 200] on span "Aceptar" at bounding box center [304, 199] width 32 height 9
click at [306, 196] on span "Guardar igualmente." at bounding box center [329, 199] width 82 height 9
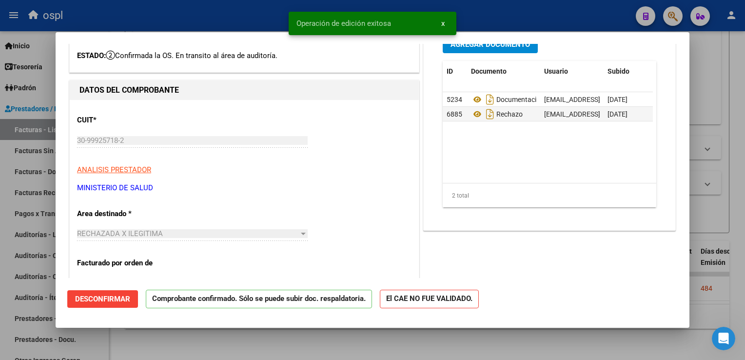
click at [219, 24] on div at bounding box center [372, 180] width 745 height 360
type input "$ 0,00"
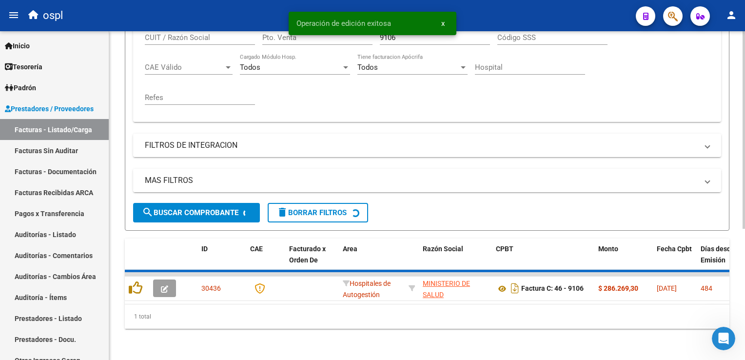
scroll to position [200, 0]
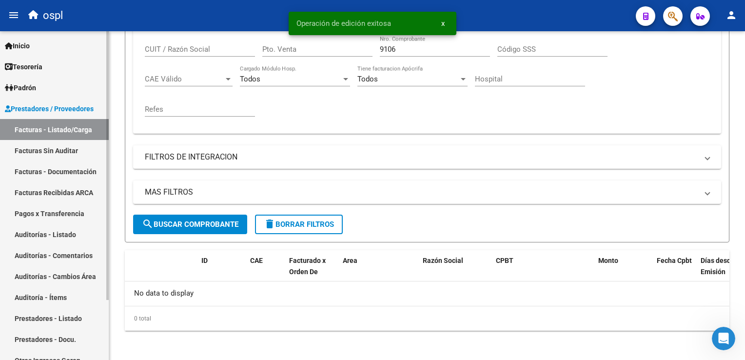
click at [64, 150] on link "Facturas Sin Auditar" at bounding box center [54, 150] width 109 height 21
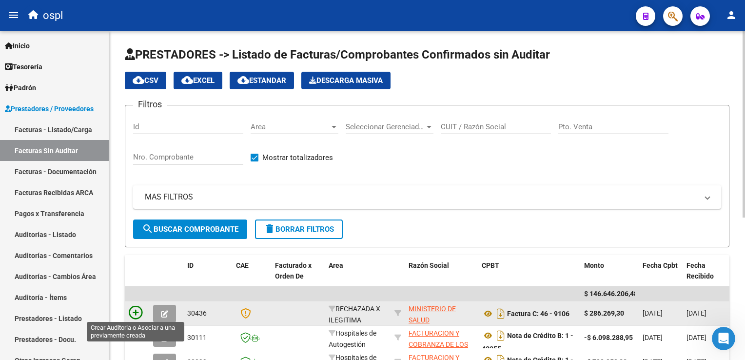
click at [138, 307] on icon at bounding box center [136, 313] width 14 height 14
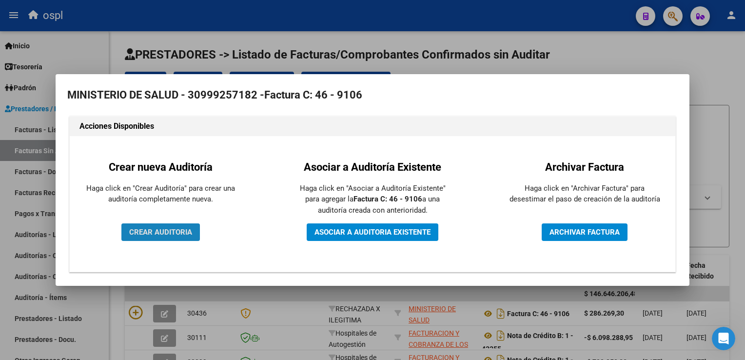
click at [168, 234] on span "CREAR AUDITORIA" at bounding box center [160, 232] width 63 height 9
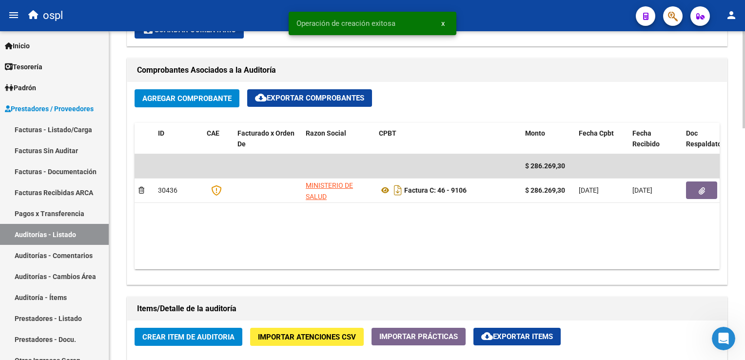
scroll to position [488, 0]
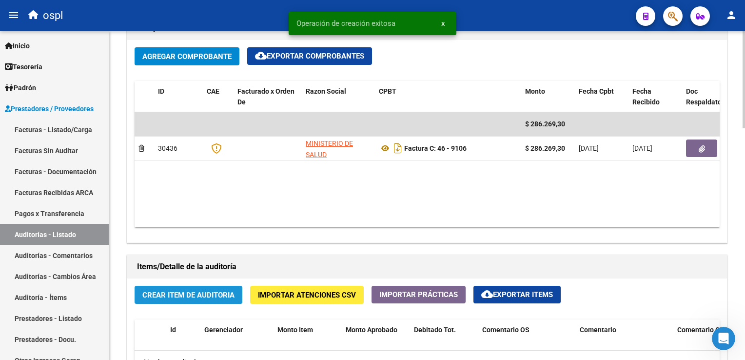
click at [193, 291] on span "Crear Item de Auditoria" at bounding box center [188, 295] width 92 height 9
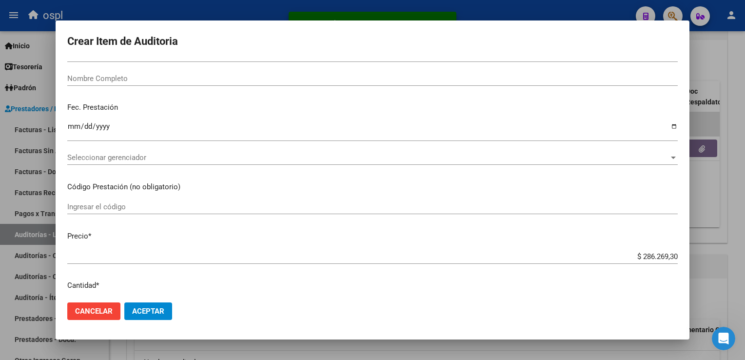
scroll to position [98, 0]
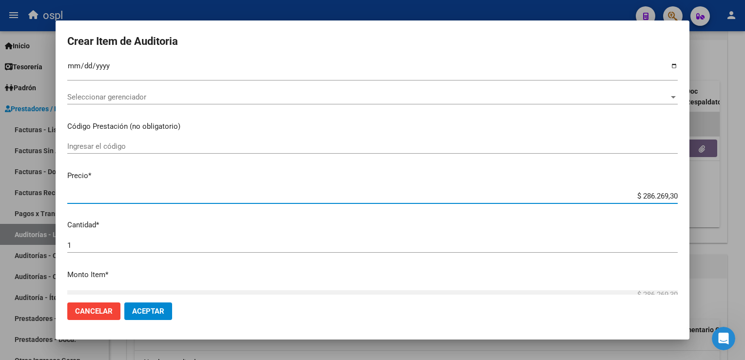
drag, startPoint x: 634, startPoint y: 197, endPoint x: 669, endPoint y: 197, distance: 35.1
click at [669, 197] on input "$ 286.269,30" at bounding box center [372, 196] width 611 height 9
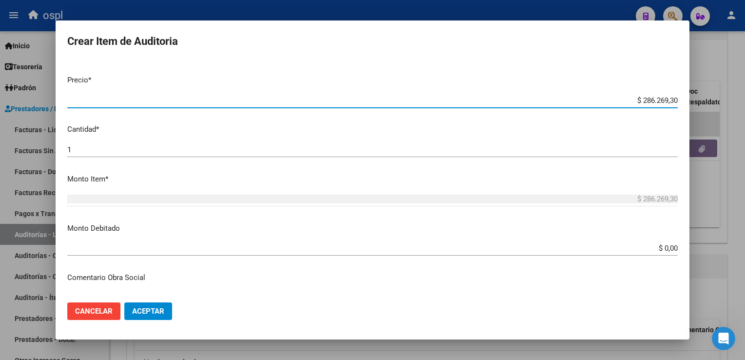
scroll to position [195, 0]
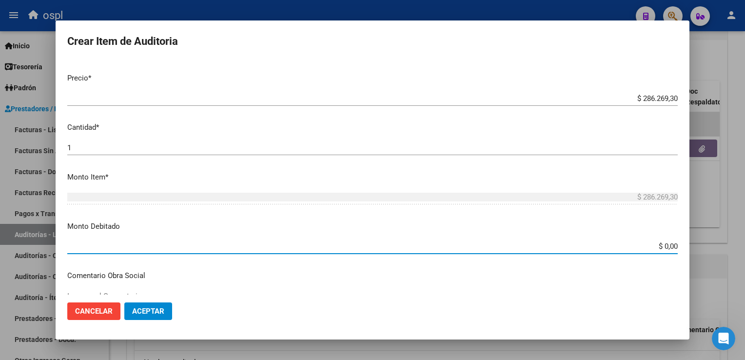
drag, startPoint x: 650, startPoint y: 244, endPoint x: 679, endPoint y: 244, distance: 29.7
click at [679, 244] on mat-dialog-content "Nro Documento CUIL Nombre Completo Fec. Prestación Ingresar la fecha Selecciona…" at bounding box center [373, 177] width 634 height 234
paste input "286.269,3"
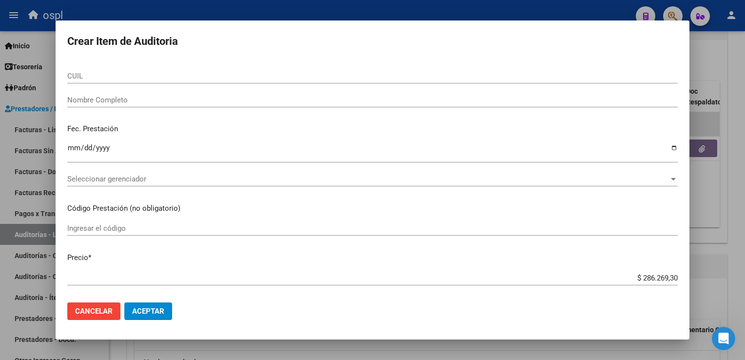
scroll to position [0, 0]
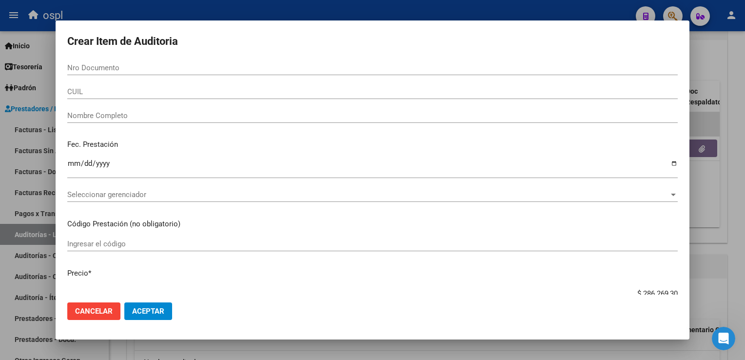
type input "$ 286.269,30"
click at [139, 118] on input "Nombre Completo" at bounding box center [372, 115] width 611 height 9
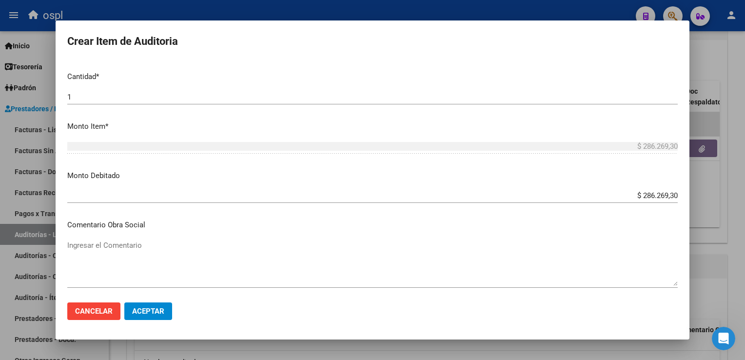
scroll to position [341, 0]
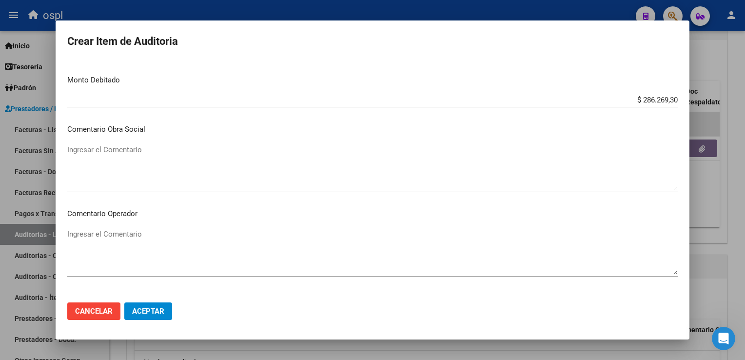
type input "VARIOS"
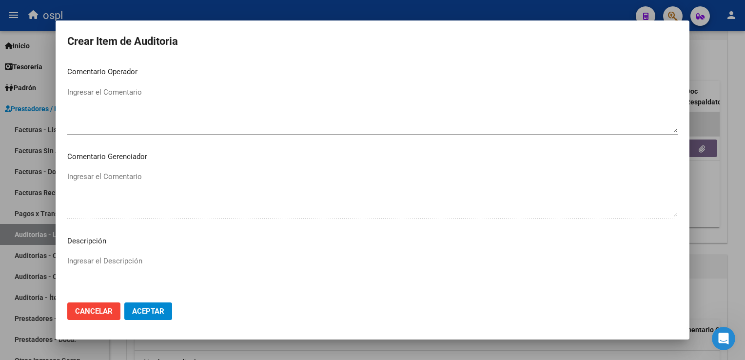
scroll to position [536, 0]
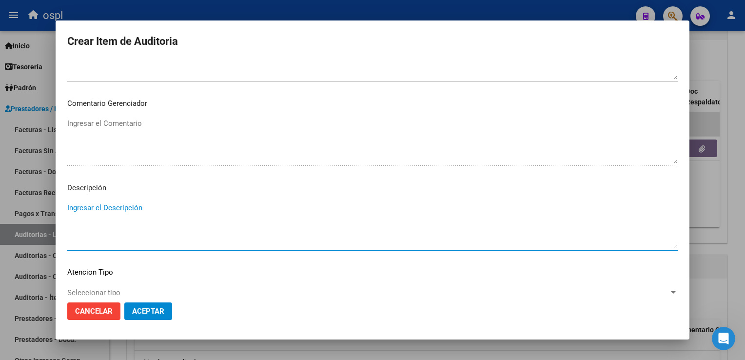
click at [132, 213] on textarea "Ingresar el Descripción" at bounding box center [372, 225] width 611 height 46
paste textarea "NO HAY COPIA DE DNI QUE ACREDITE LA ATENCIÓN MÉDICA RECIBIDA."
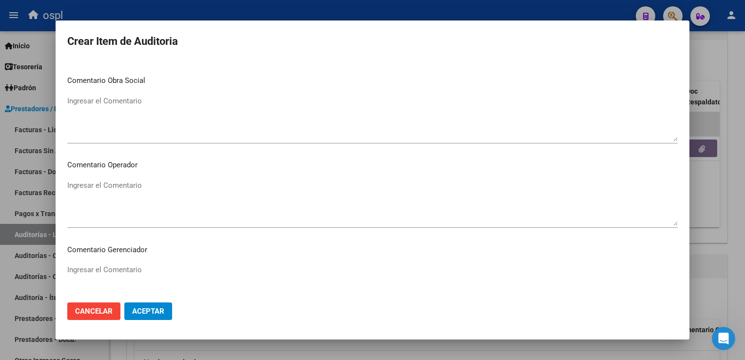
scroll to position [341, 0]
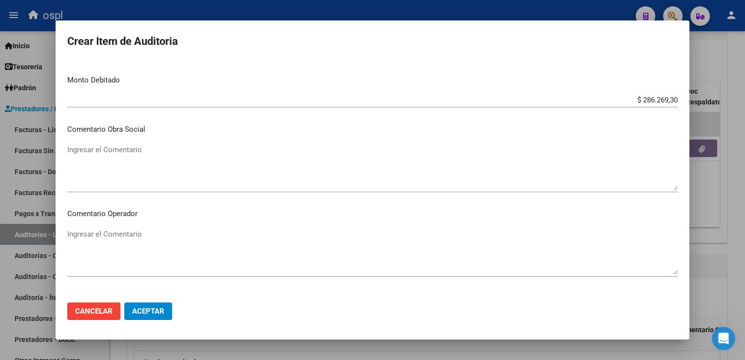
type textarea "NO HAY COPIA DE DNI QUE ACREDITE LA ATENCIÓN MÉDICA RECIBIDA."
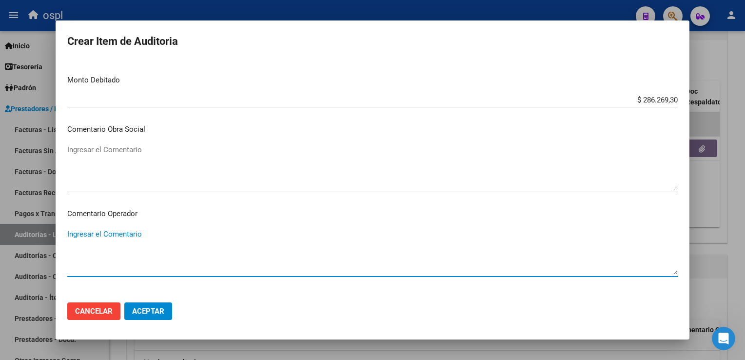
click at [129, 231] on textarea "Ingresar el Comentario" at bounding box center [372, 252] width 611 height 46
paste textarea "NO HAY COPIA DE DNI QUE ACREDITE LA ATENCIÓN MÉDICA RECIBIDA."
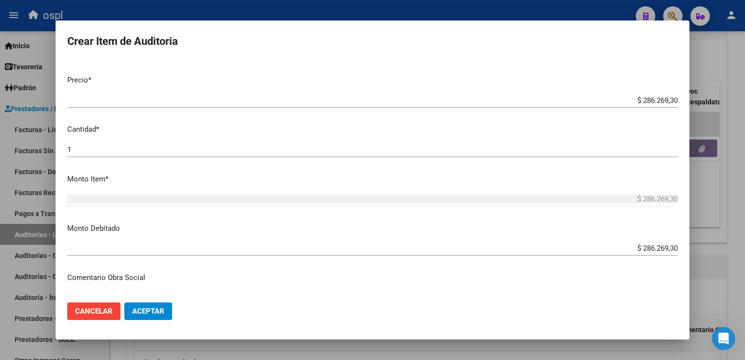
scroll to position [244, 0]
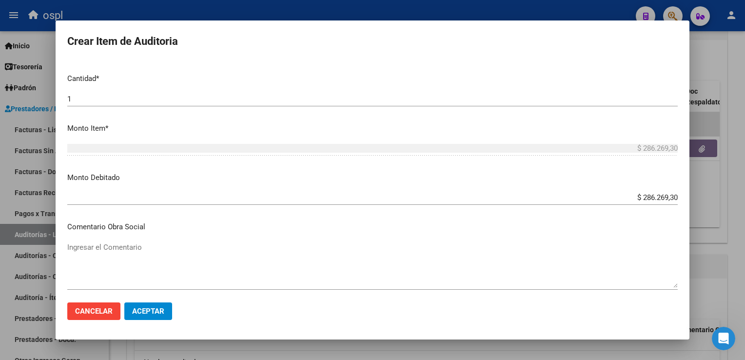
type textarea "NO HAY COPIA DE DNI QUE ACREDITE LA ATENCIÓN MÉDICA RECIBIDA."
click at [158, 305] on button "Aceptar" at bounding box center [148, 311] width 48 height 18
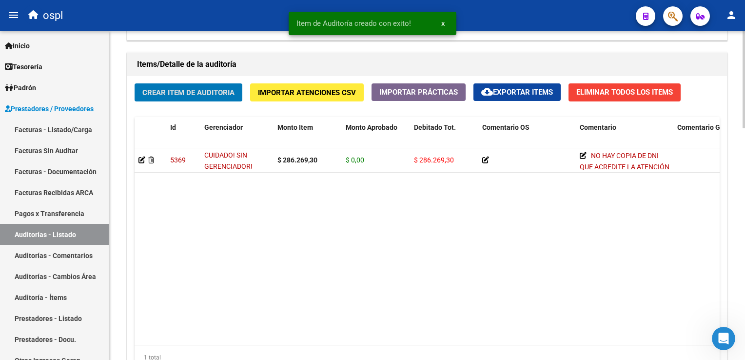
scroll to position [783, 0]
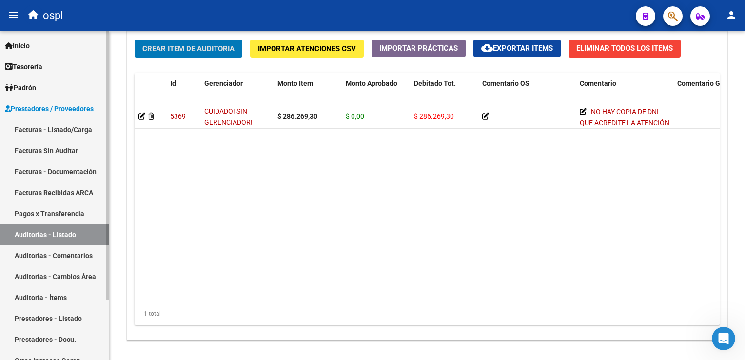
click at [65, 133] on link "Facturas - Listado/Carga" at bounding box center [54, 129] width 109 height 21
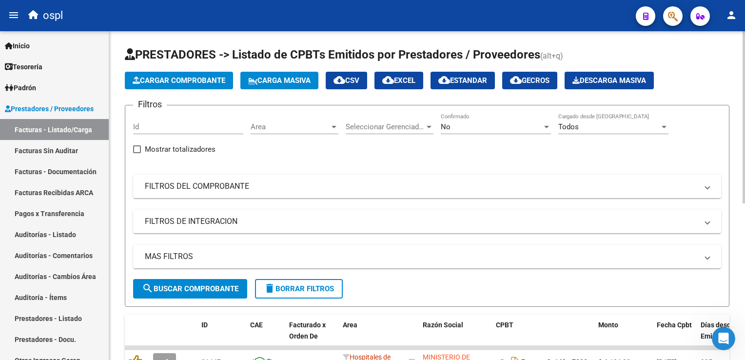
click at [307, 186] on mat-panel-title "FILTROS DEL COMPROBANTE" at bounding box center [421, 186] width 553 height 11
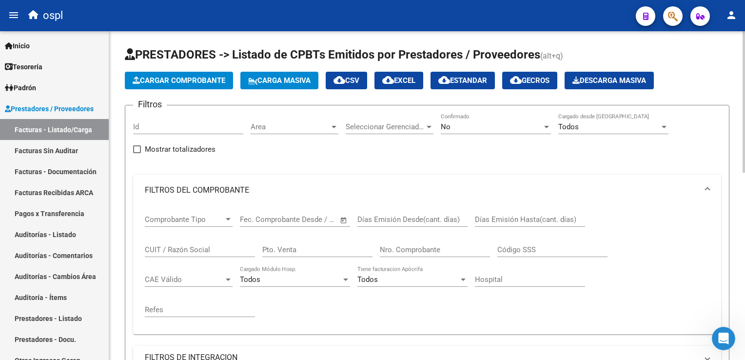
click at [423, 241] on div "Nro. Comprobante" at bounding box center [435, 246] width 110 height 21
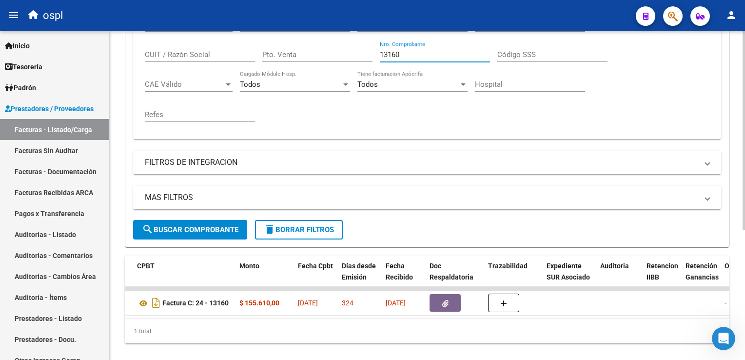
scroll to position [0, 361]
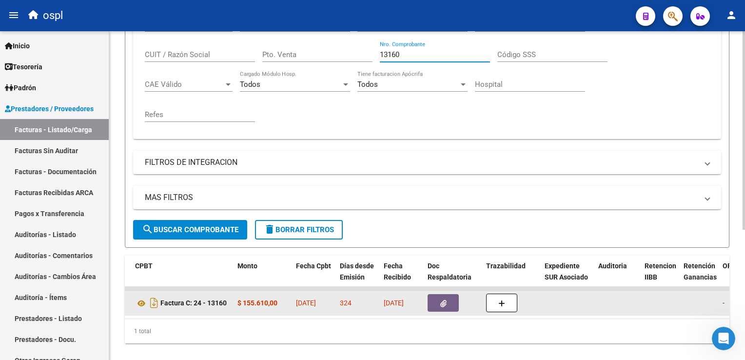
type input "13160"
click at [439, 303] on button "button" at bounding box center [443, 303] width 31 height 18
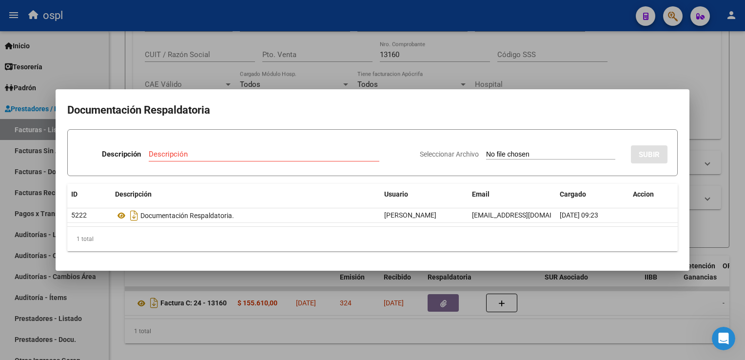
click at [503, 153] on input "Seleccionar Archivo" at bounding box center [550, 154] width 129 height 9
type input "C:\fakepath\RECHAZO 13160-[GEOGRAPHIC_DATA]pdf"
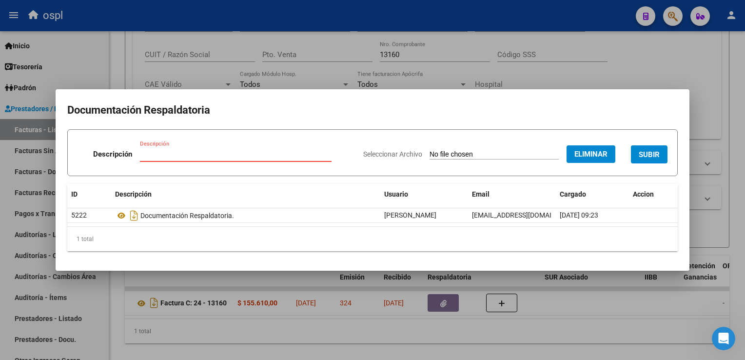
click at [241, 153] on input "Descripción" at bounding box center [236, 154] width 192 height 9
type input "RECHAZO"
click at [645, 151] on span "SUBIR" at bounding box center [649, 154] width 21 height 9
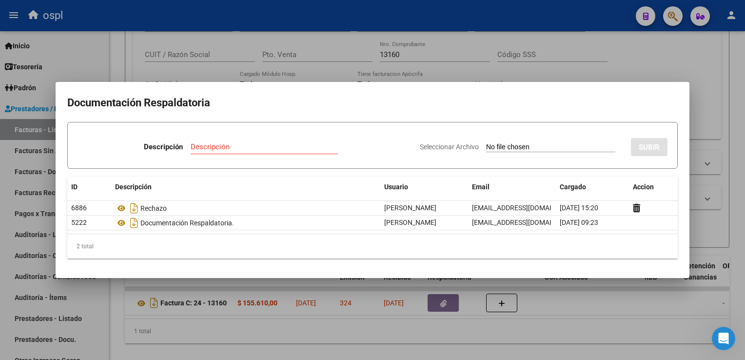
click at [214, 25] on div at bounding box center [372, 180] width 745 height 360
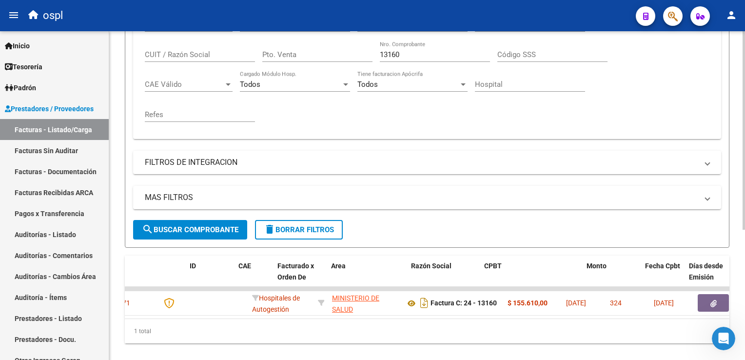
scroll to position [0, 0]
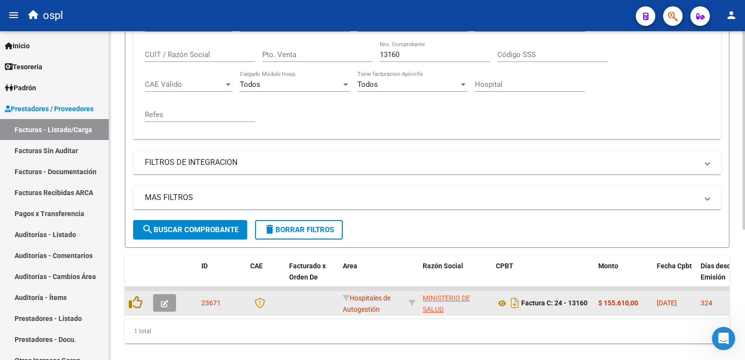
click at [169, 307] on button "button" at bounding box center [164, 303] width 23 height 18
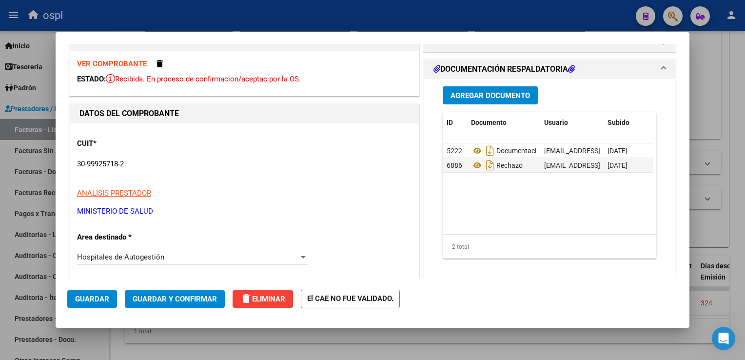
scroll to position [49, 0]
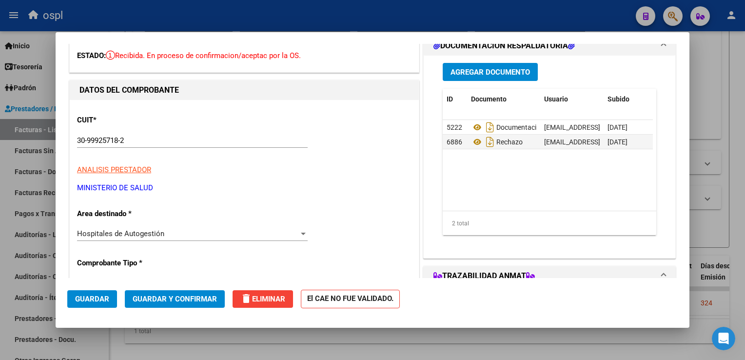
click at [176, 235] on div "Hospitales de Autogestión" at bounding box center [188, 233] width 222 height 9
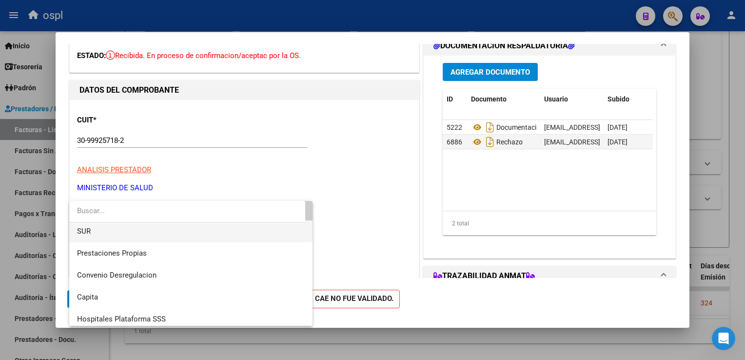
scroll to position [95, 0]
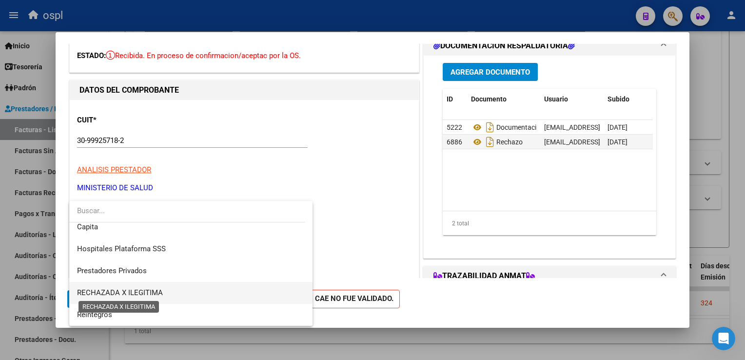
click at [143, 289] on span "RECHAZADA X ILEGITIMA" at bounding box center [120, 292] width 86 height 9
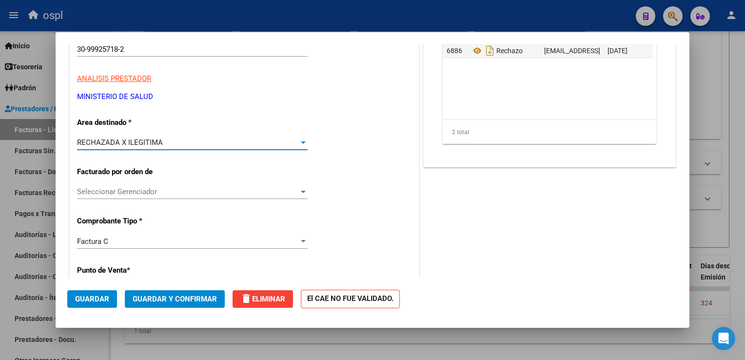
scroll to position [146, 0]
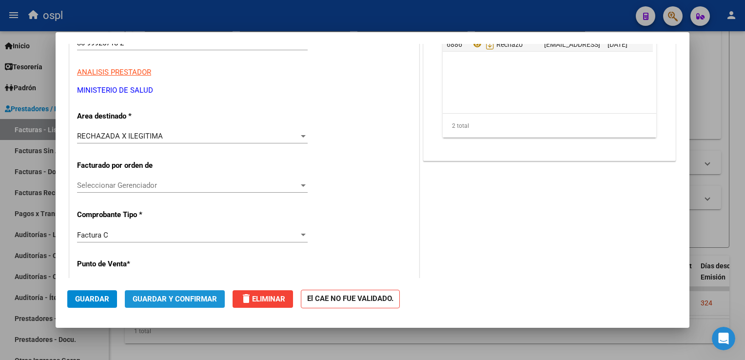
click at [183, 296] on span "Guardar y Confirmar" at bounding box center [175, 299] width 84 height 9
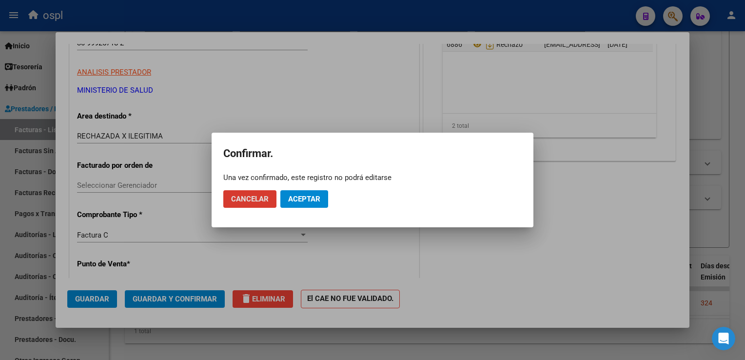
click at [295, 202] on span "Aceptar" at bounding box center [304, 199] width 32 height 9
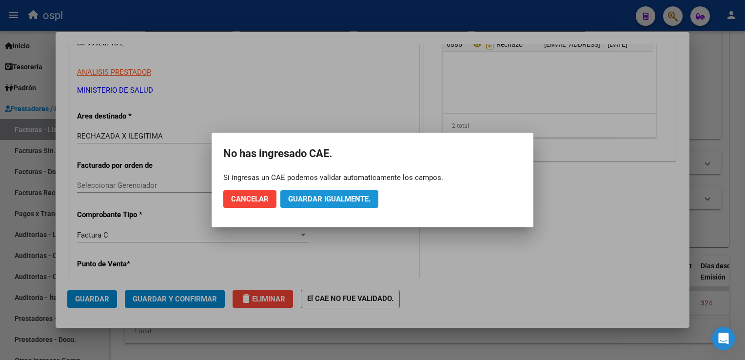
click at [295, 199] on span "Guardar igualmente." at bounding box center [329, 199] width 82 height 9
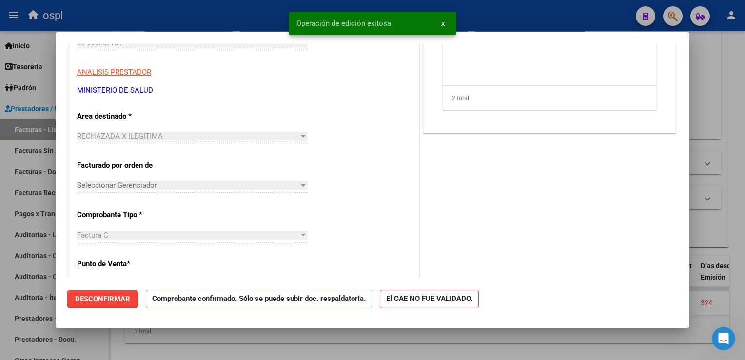
click at [188, 23] on div at bounding box center [372, 180] width 745 height 360
type input "$ 0,00"
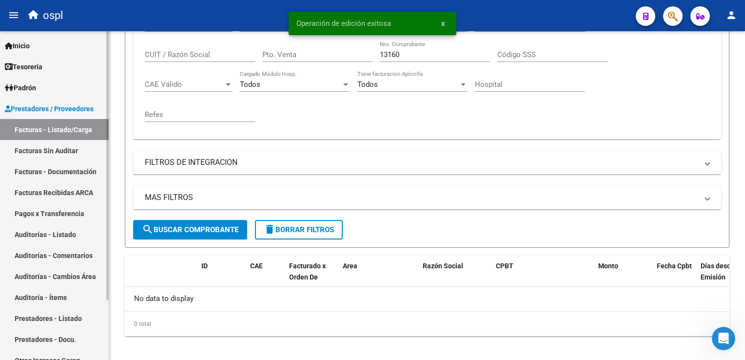
click at [74, 153] on link "Facturas Sin Auditar" at bounding box center [54, 150] width 109 height 21
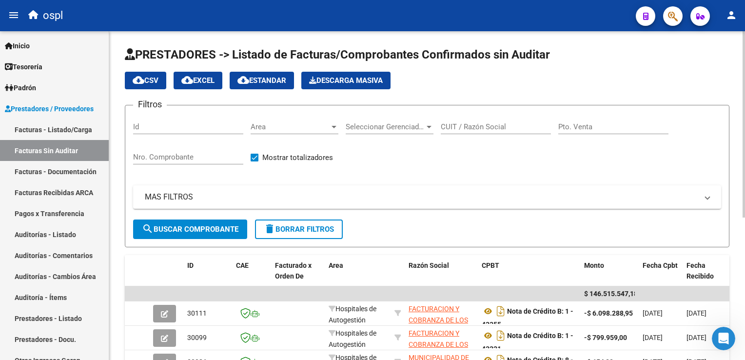
click at [587, 128] on input "Pto. Venta" at bounding box center [613, 126] width 110 height 9
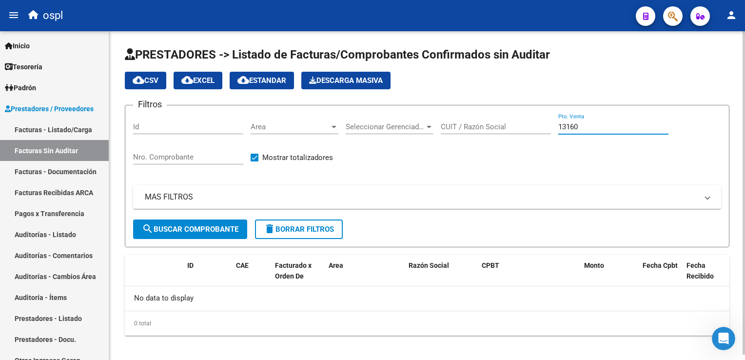
type input "13160"
drag, startPoint x: 587, startPoint y: 128, endPoint x: 523, endPoint y: 131, distance: 63.5
click at [522, 132] on div "Filtros Id Area Area Seleccionar Gerenciador Seleccionar Gerenciador CUIT / Raz…" at bounding box center [427, 166] width 588 height 106
click at [160, 153] on input "Nro. Comprobante" at bounding box center [188, 157] width 110 height 9
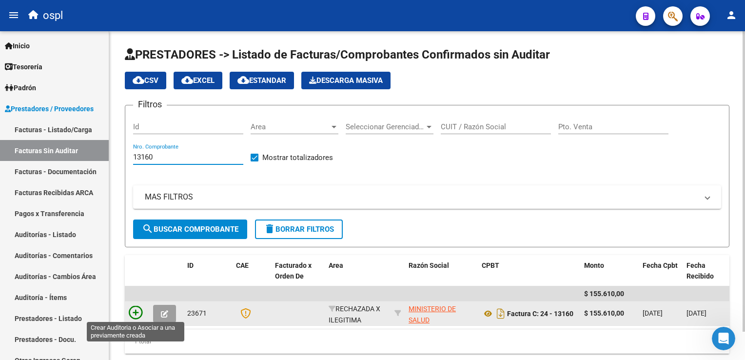
type input "13160"
click at [133, 311] on icon at bounding box center [136, 313] width 14 height 14
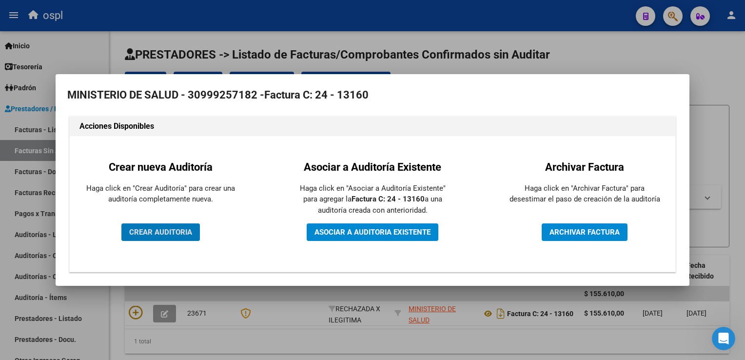
scroll to position [613, 0]
click at [172, 231] on span "CREAR AUDITORIA" at bounding box center [160, 232] width 63 height 9
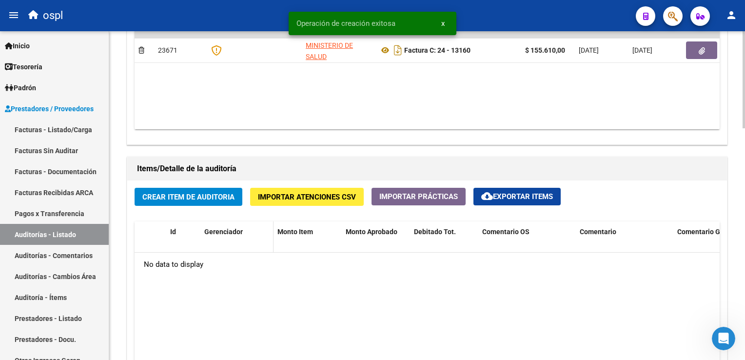
scroll to position [634, 0]
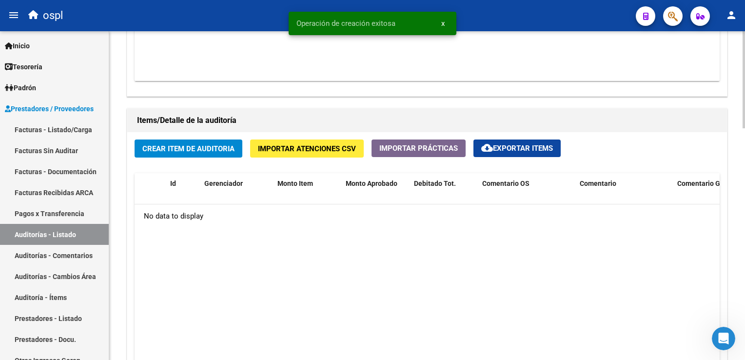
click at [195, 147] on span "Crear Item de Auditoria" at bounding box center [188, 148] width 92 height 9
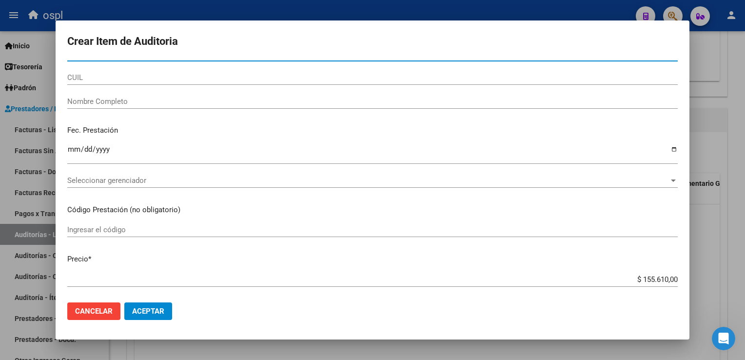
scroll to position [0, 0]
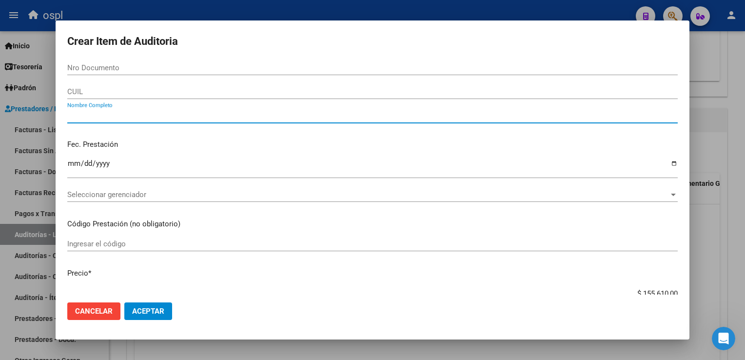
click at [123, 115] on input "Nombre Completo" at bounding box center [372, 115] width 611 height 9
type input "v"
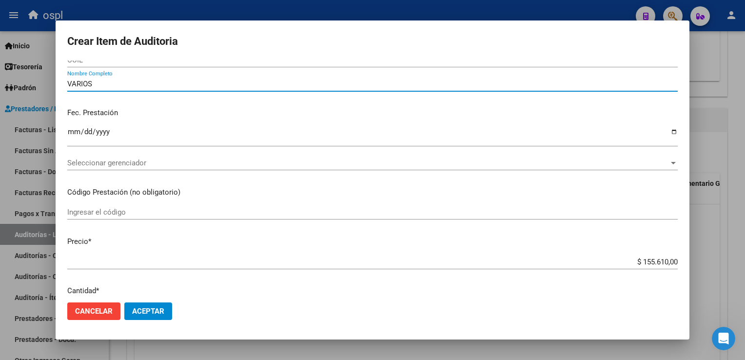
scroll to position [49, 0]
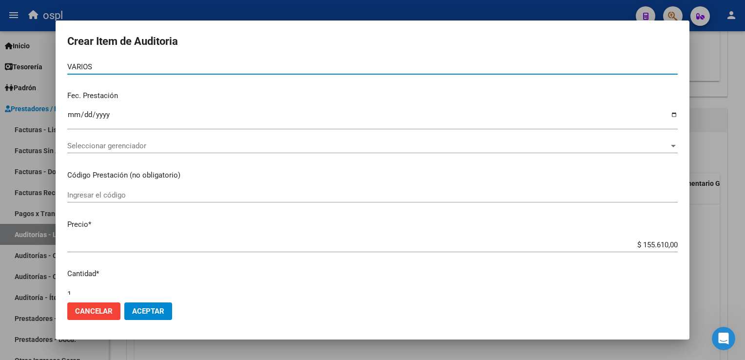
type input "VARIOS"
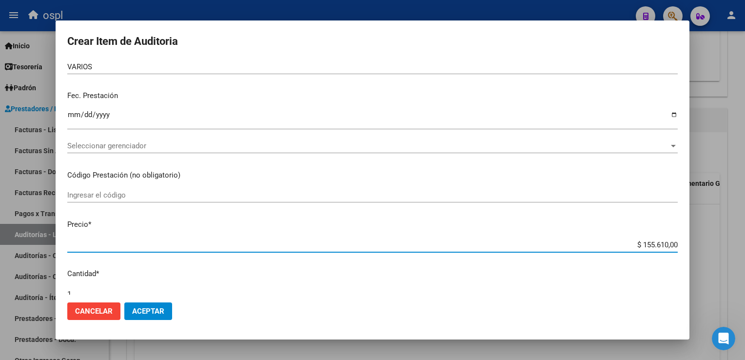
drag, startPoint x: 628, startPoint y: 244, endPoint x: 672, endPoint y: 241, distance: 44.0
click at [672, 241] on app-form-text-field "Precio * $ 155.610,00 Ingresar el precio" at bounding box center [376, 234] width 618 height 30
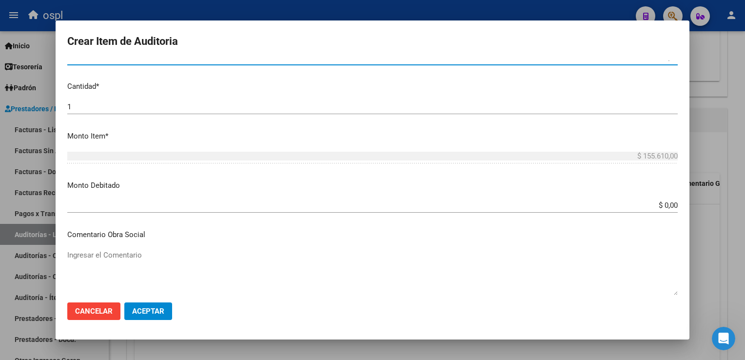
scroll to position [293, 0]
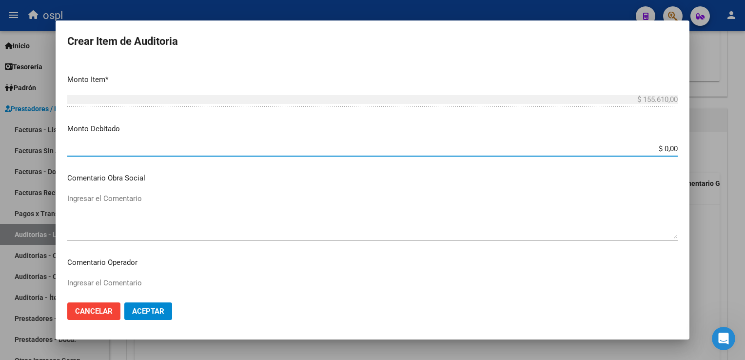
drag, startPoint x: 651, startPoint y: 146, endPoint x: 670, endPoint y: 148, distance: 19.6
click at [670, 148] on input "$ 0,00" at bounding box center [372, 148] width 611 height 9
paste input "155.61"
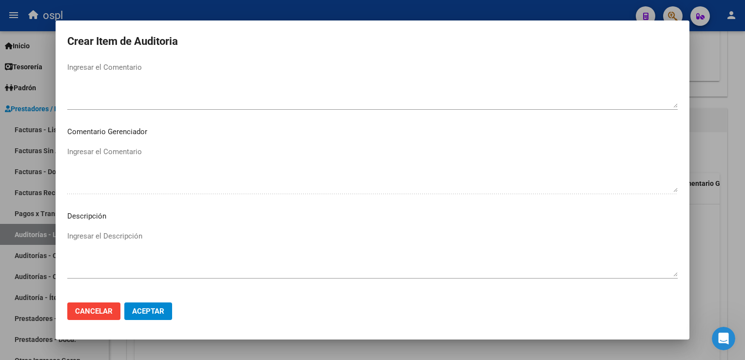
scroll to position [502, 0]
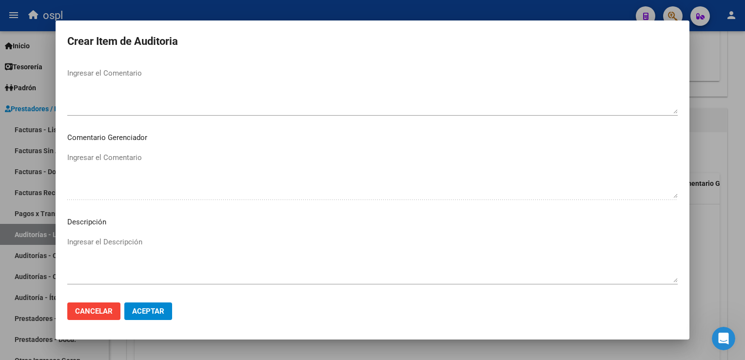
type input "$ 155.610,00"
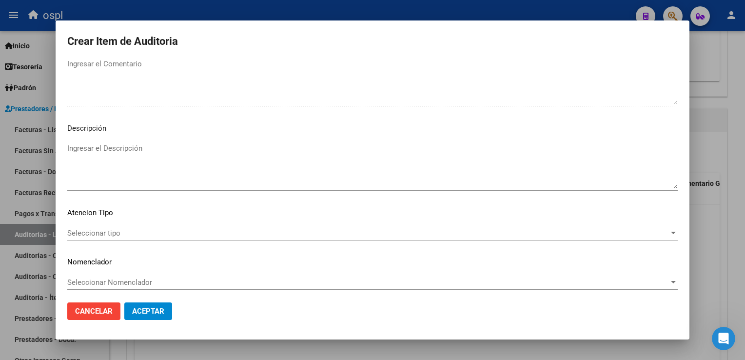
scroll to position [600, 0]
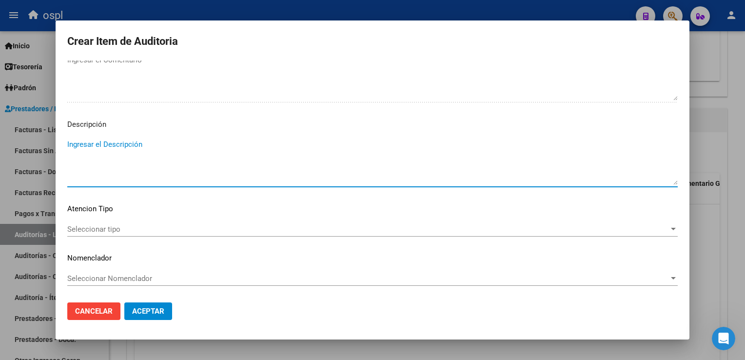
click at [117, 146] on textarea "Ingresar el Descripción" at bounding box center [372, 162] width 611 height 46
paste textarea "NO HAY COPIA DE DNI QUE ACREDITE LA ATENCIÓN MÉDICA RECIBIDA."
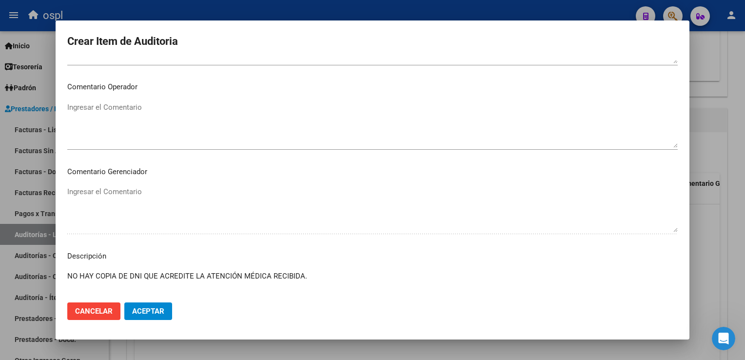
scroll to position [454, 0]
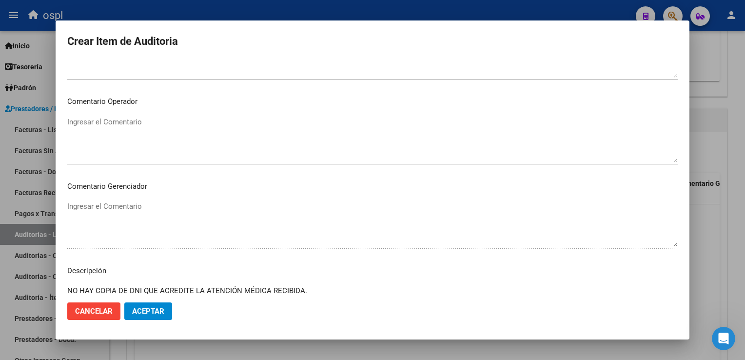
type textarea "NO HAY COPIA DE DNI QUE ACREDITE LA ATENCIÓN MÉDICA RECIBIDA."
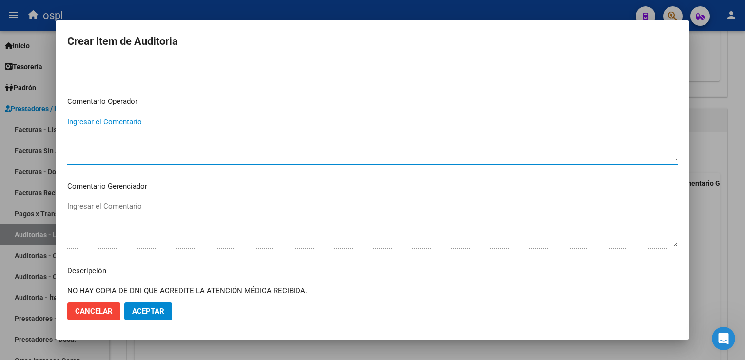
click at [113, 123] on textarea "Ingresar el Comentario" at bounding box center [372, 140] width 611 height 46
paste textarea "NO HAY COPIA DE DNI QUE ACREDITE LA ATENCIÓN MÉDICA RECIBIDA."
type textarea "NO HAY COPIA DE DNI QUE ACREDITE LA ATENCIÓN MÉDICA RECIBIDA."
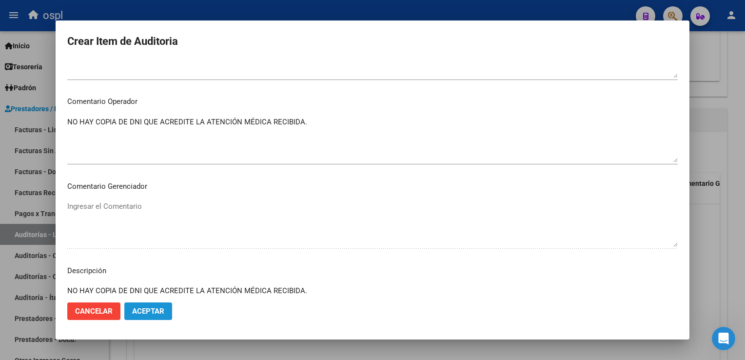
click at [150, 305] on button "Aceptar" at bounding box center [148, 311] width 48 height 18
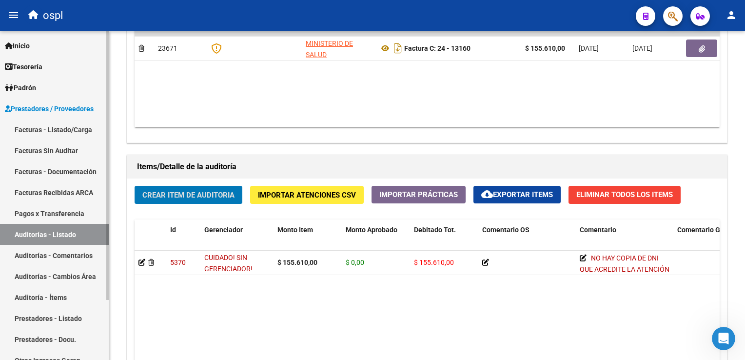
scroll to position [393, 0]
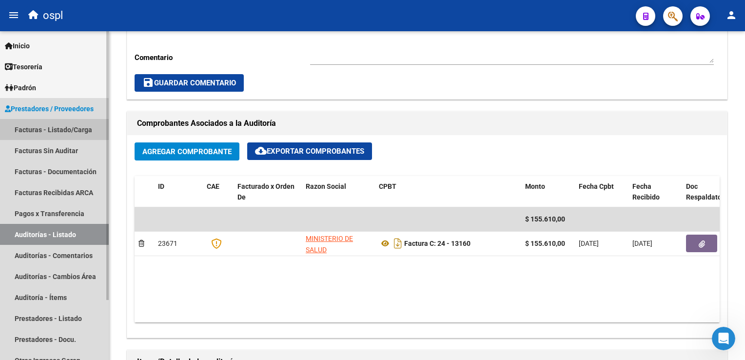
click at [68, 126] on link "Facturas - Listado/Carga" at bounding box center [54, 129] width 109 height 21
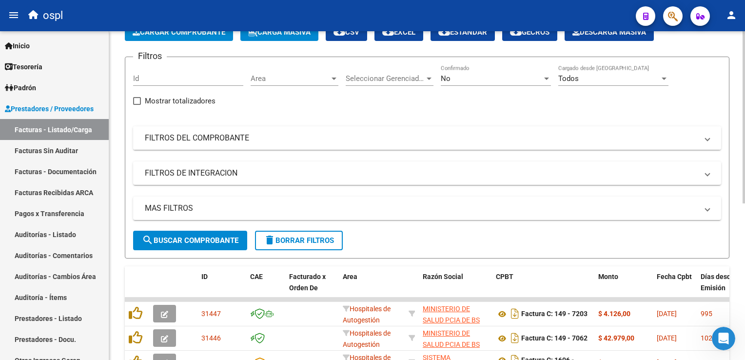
scroll to position [49, 0]
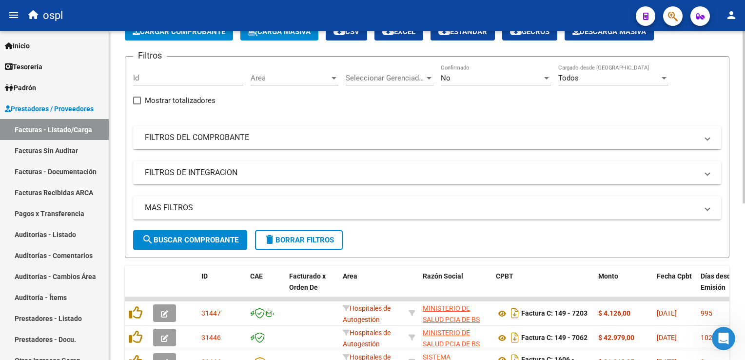
click at [248, 143] on mat-expansion-panel-header "FILTROS DEL COMPROBANTE" at bounding box center [427, 137] width 588 height 23
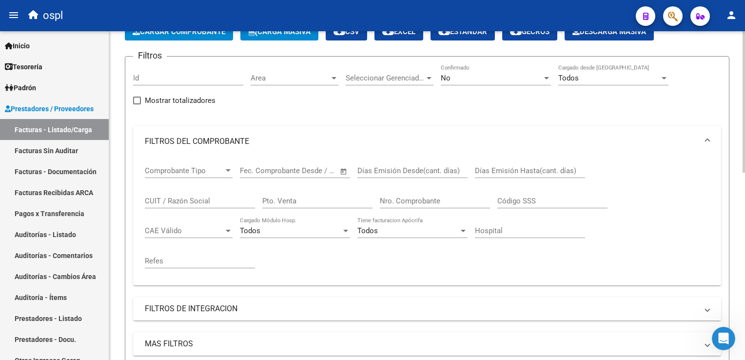
click at [404, 202] on input "Nro. Comprobante" at bounding box center [435, 201] width 110 height 9
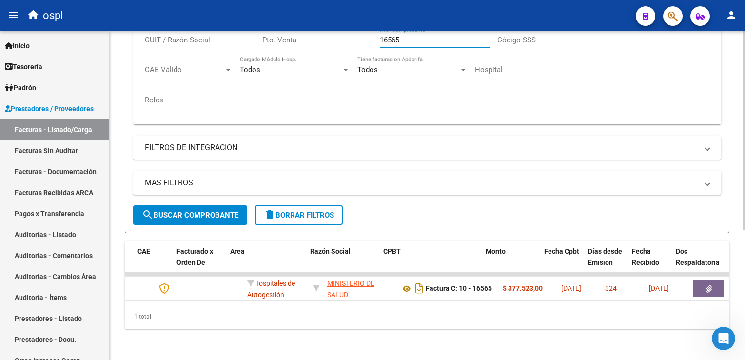
scroll to position [0, 115]
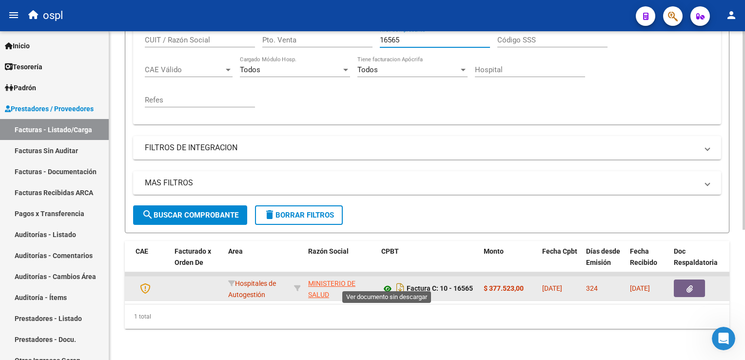
type input "16565"
click at [390, 283] on icon at bounding box center [387, 289] width 13 height 12
click at [680, 279] on button "button" at bounding box center [689, 288] width 31 height 18
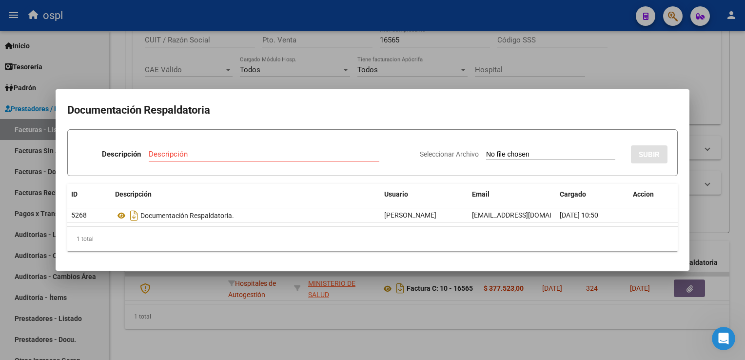
click at [503, 156] on input "Seleccionar Archivo" at bounding box center [550, 154] width 129 height 9
click at [490, 150] on app-file-uploader "Seleccionar Archivo" at bounding box center [521, 154] width 203 height 9
click at [486, 154] on input "Seleccionar Archivo" at bounding box center [550, 154] width 129 height 9
type input "C:\fakepath\RECHAZO 16565-[GEOGRAPHIC_DATA]pdf"
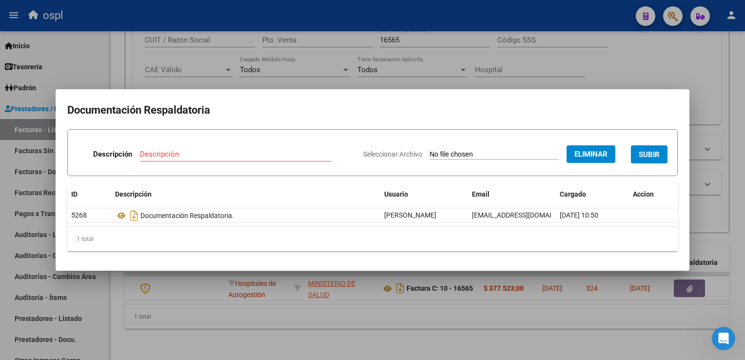
click at [250, 152] on input "Descripción" at bounding box center [236, 154] width 192 height 9
type input "r"
type input "RECHAZO"
click at [653, 153] on span "SUBIR" at bounding box center [649, 154] width 21 height 9
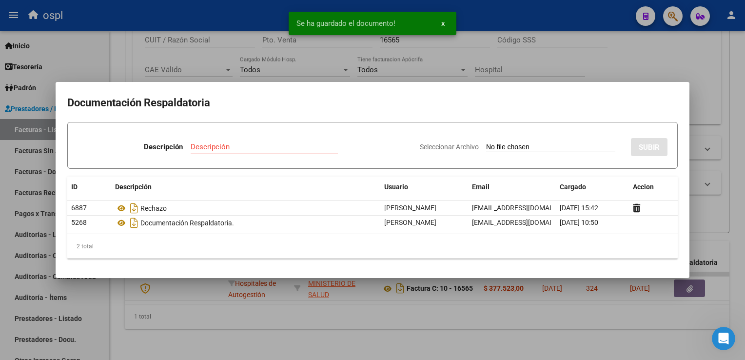
click at [236, 22] on div at bounding box center [372, 180] width 745 height 360
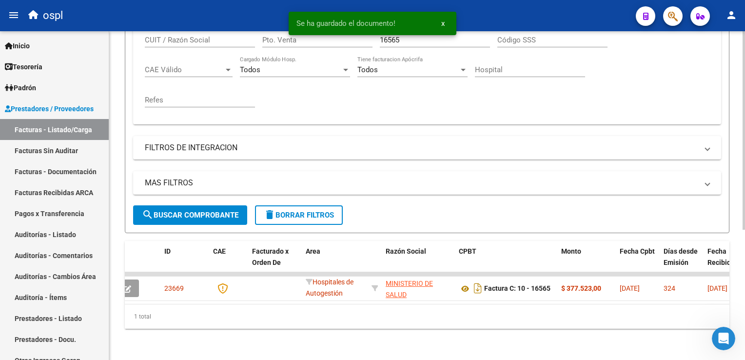
scroll to position [0, 0]
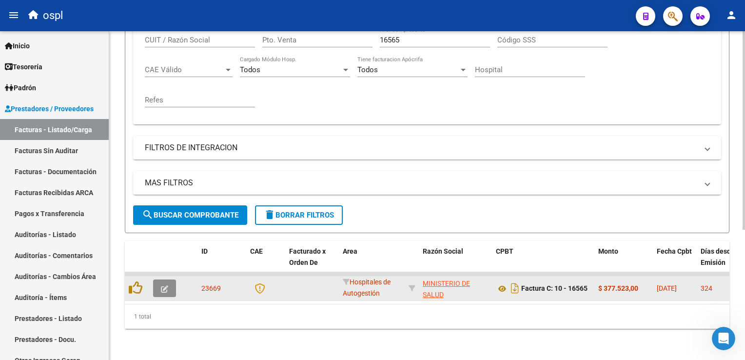
click at [167, 285] on button "button" at bounding box center [164, 288] width 23 height 18
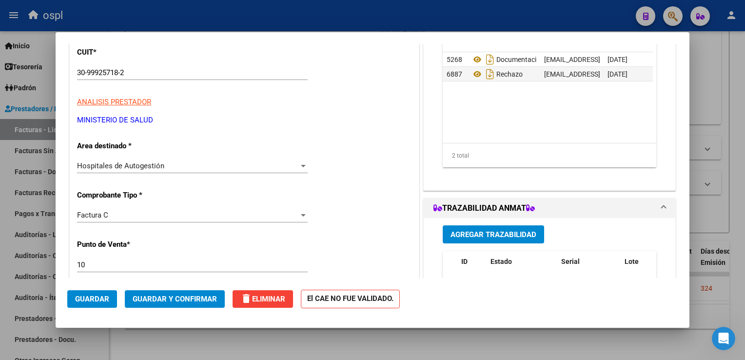
scroll to position [146, 0]
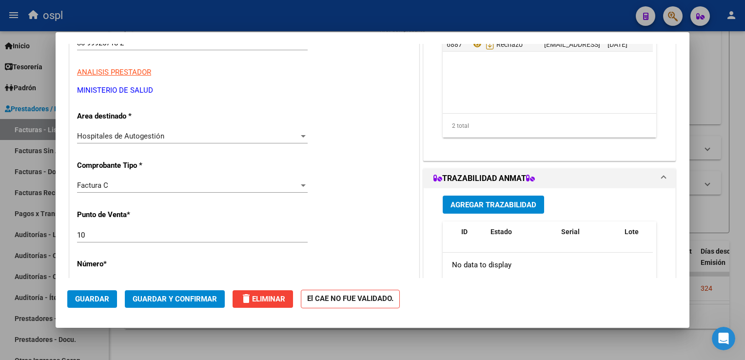
click at [151, 138] on span "Hospitales de Autogestión" at bounding box center [120, 136] width 87 height 9
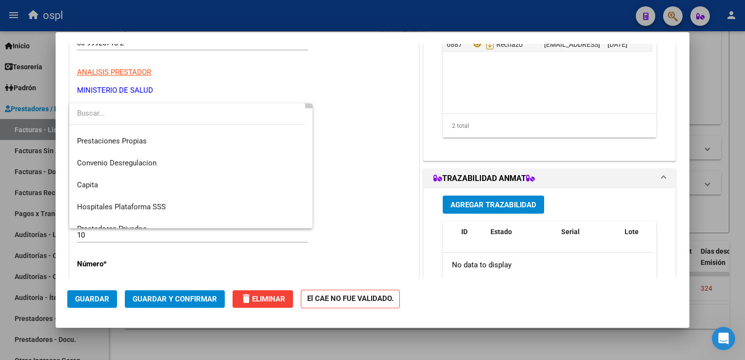
scroll to position [95, 0]
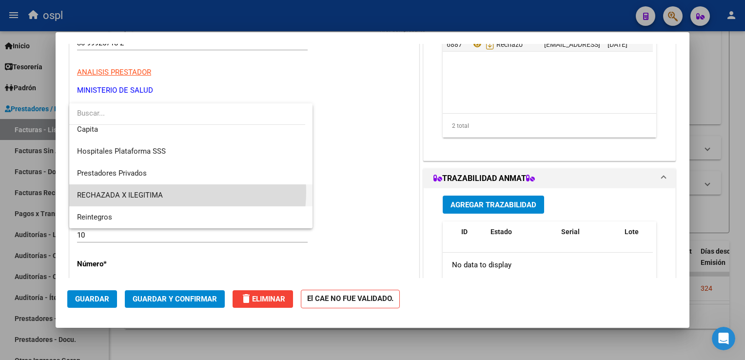
click at [170, 192] on span "RECHAZADA X ILEGITIMA" at bounding box center [191, 195] width 228 height 22
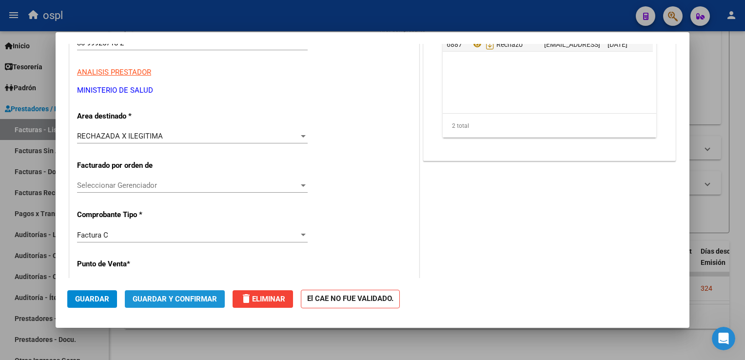
click at [201, 296] on span "Guardar y Confirmar" at bounding box center [175, 299] width 84 height 9
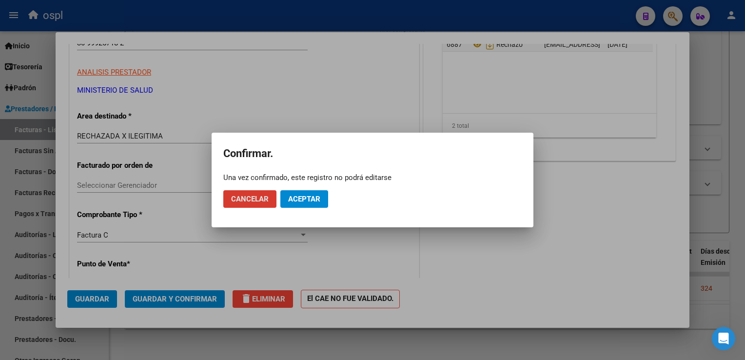
click at [304, 196] on span "Aceptar" at bounding box center [304, 199] width 32 height 9
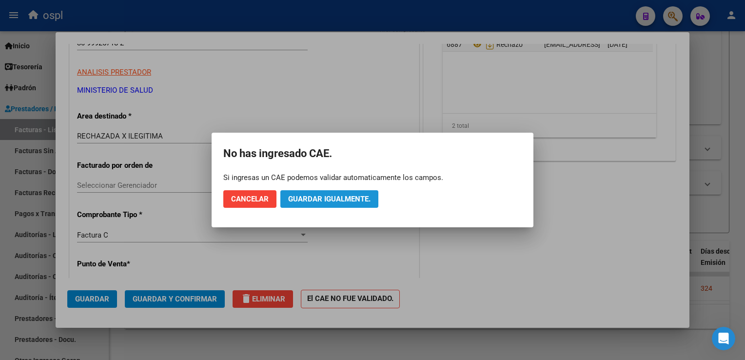
click at [323, 195] on span "Guardar igualmente." at bounding box center [329, 199] width 82 height 9
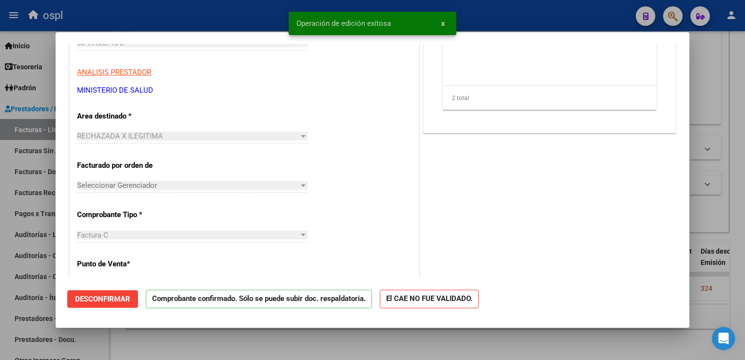
click at [214, 22] on div at bounding box center [372, 180] width 745 height 360
type input "$ 0,00"
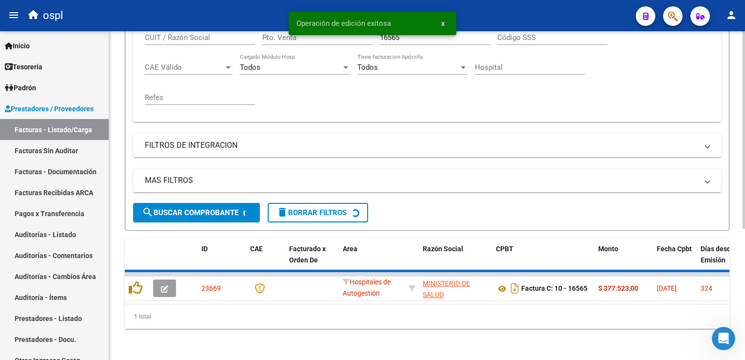
scroll to position [200, 0]
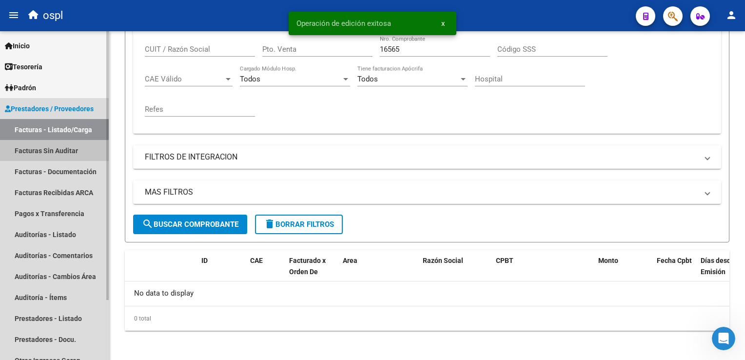
click at [62, 147] on link "Facturas Sin Auditar" at bounding box center [54, 150] width 109 height 21
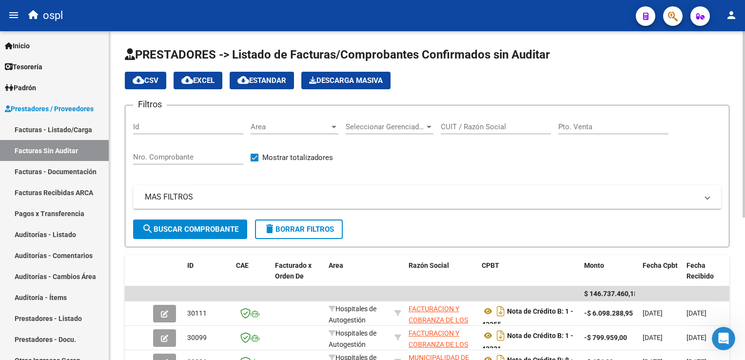
click at [205, 160] on input "Nro. Comprobante" at bounding box center [188, 157] width 110 height 9
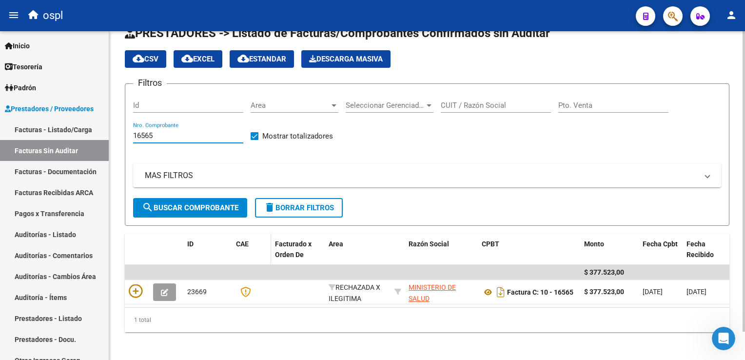
scroll to position [31, 0]
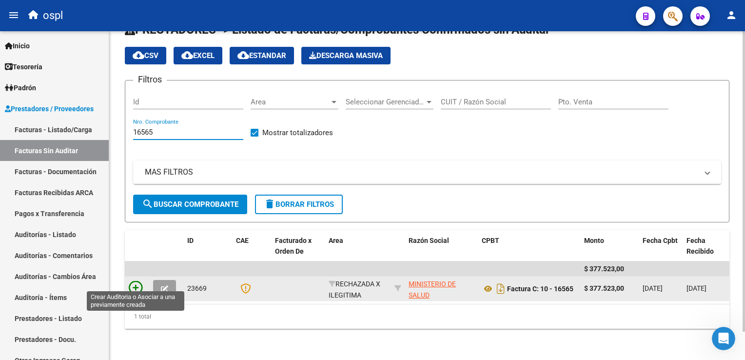
type input "16565"
click at [135, 281] on icon at bounding box center [136, 288] width 14 height 14
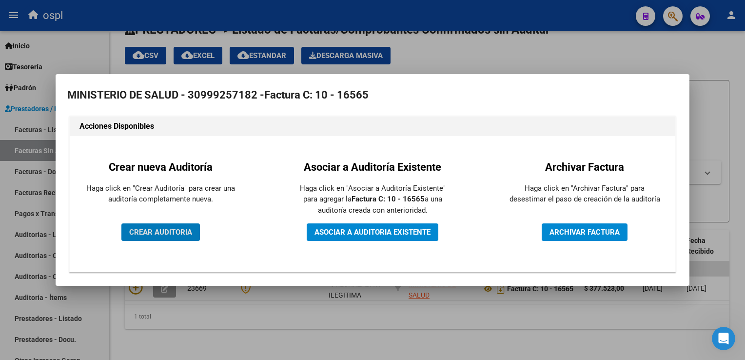
click at [170, 234] on span "CREAR AUDITORIA" at bounding box center [160, 232] width 63 height 9
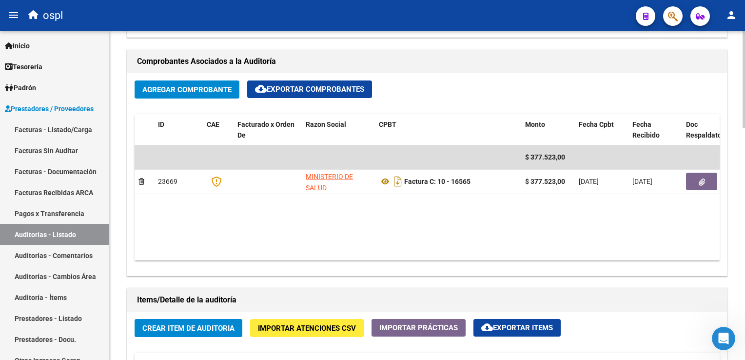
scroll to position [536, 0]
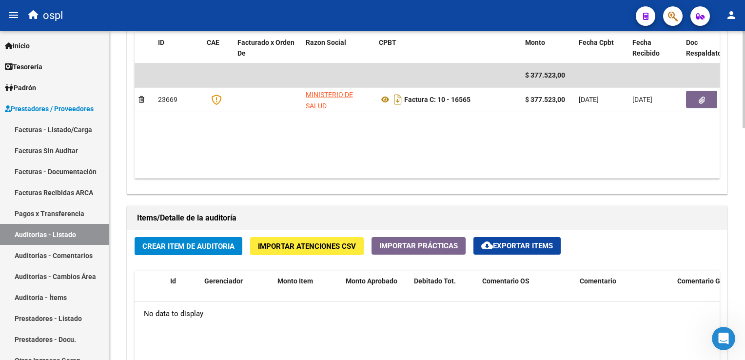
click at [195, 252] on button "Crear Item de Auditoria" at bounding box center [189, 246] width 108 height 18
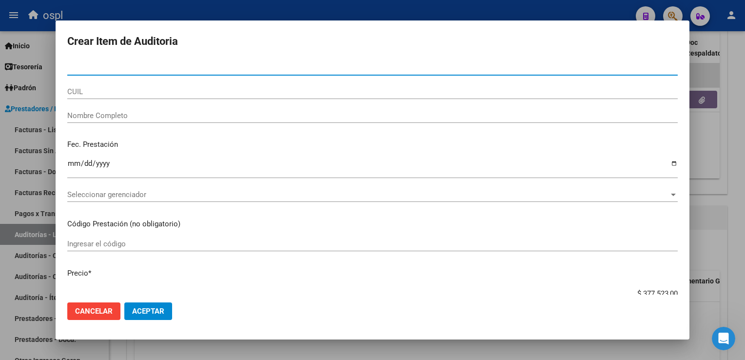
scroll to position [49, 0]
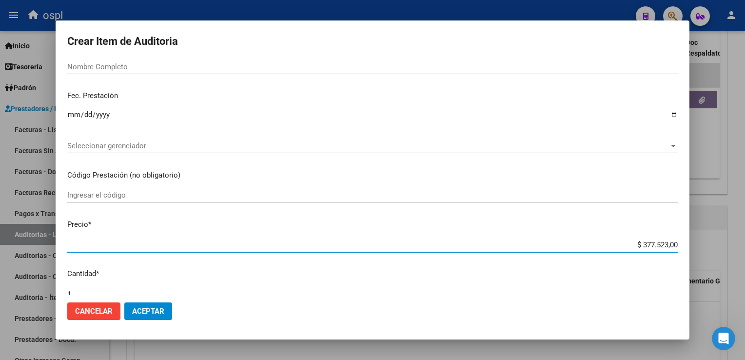
drag, startPoint x: 628, startPoint y: 243, endPoint x: 669, endPoint y: 244, distance: 40.5
click at [669, 244] on input "$ 377.523,00" at bounding box center [372, 244] width 611 height 9
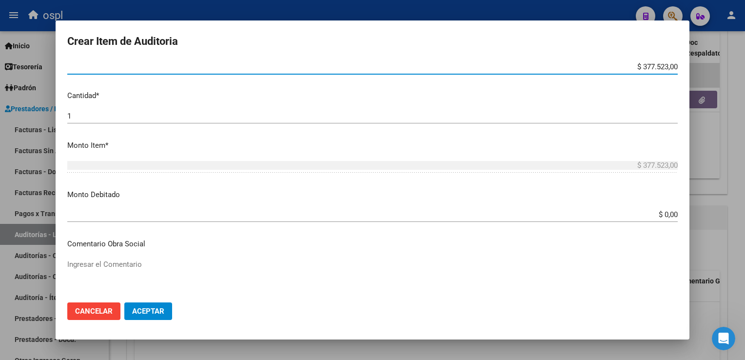
scroll to position [244, 0]
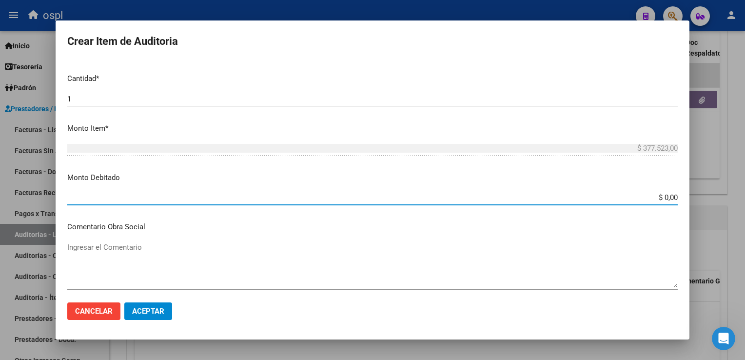
drag, startPoint x: 650, startPoint y: 197, endPoint x: 680, endPoint y: 195, distance: 29.8
click at [680, 195] on mat-dialog-content "Nro Documento CUIL Nombre Completo Fec. Prestación Ingresar la fecha Selecciona…" at bounding box center [373, 177] width 634 height 234
paste input "377.523"
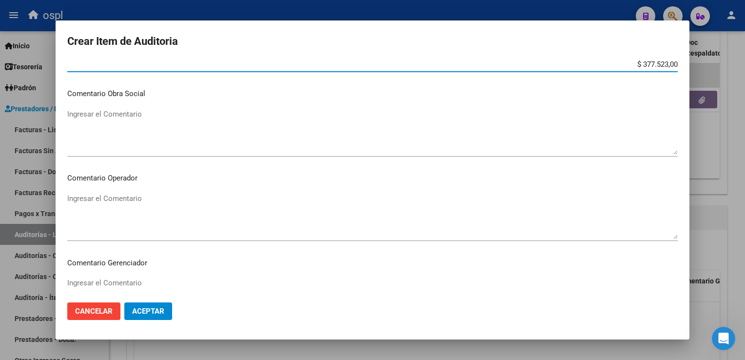
scroll to position [439, 0]
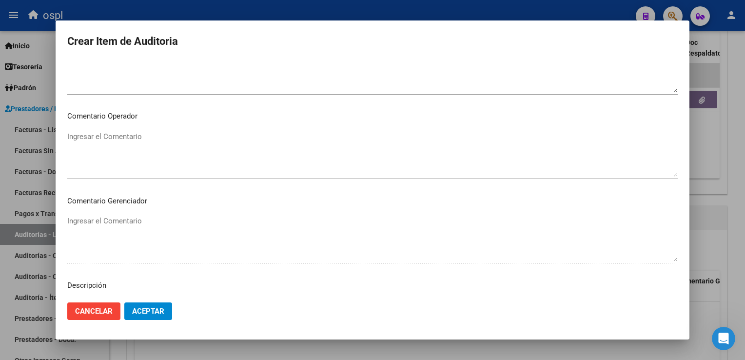
type input "$ 377.523,00"
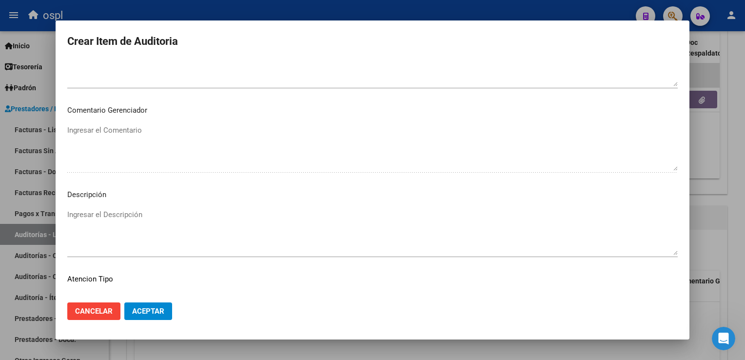
scroll to position [585, 0]
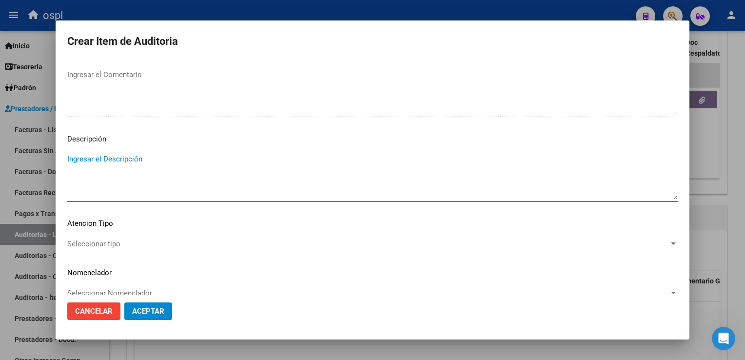
click at [135, 174] on textarea "Ingresar el Descripción" at bounding box center [372, 177] width 611 height 46
paste textarea "NO HAY COPIA DE DNI QUE ACREDITE LA ATENCIÓN MÉDICA RECIBIDA."
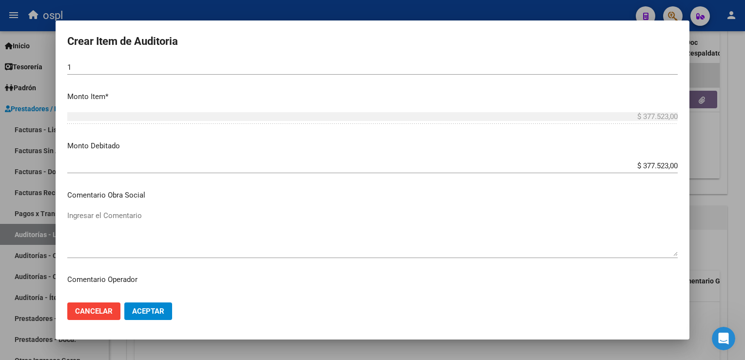
scroll to position [293, 0]
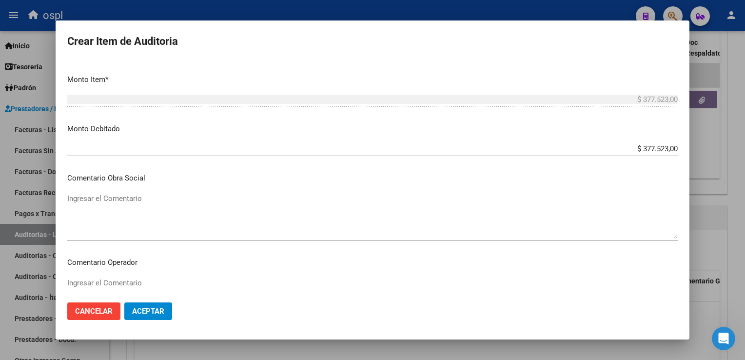
type textarea "NO HAY COPIA DE DNI QUE ACREDITE LA ATENCIÓN MÉDICA RECIBIDA."
click at [160, 198] on textarea "Ingresar el Comentario" at bounding box center [372, 216] width 611 height 46
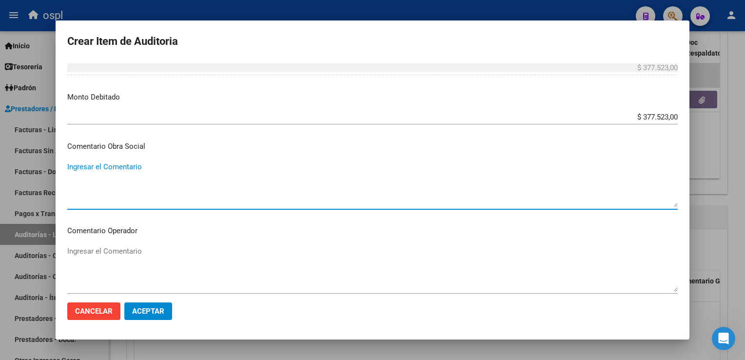
scroll to position [341, 0]
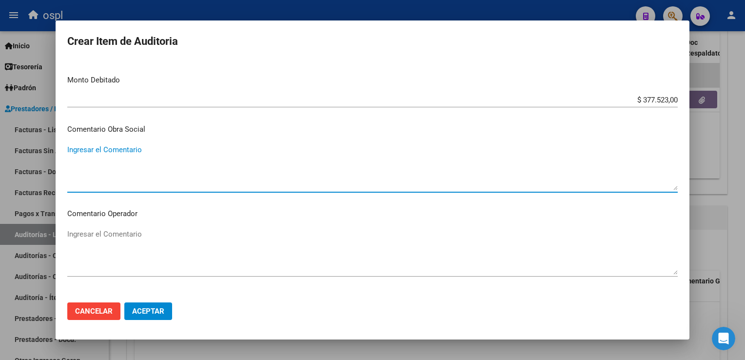
click at [154, 232] on textarea "Ingresar el Comentario" at bounding box center [372, 252] width 611 height 46
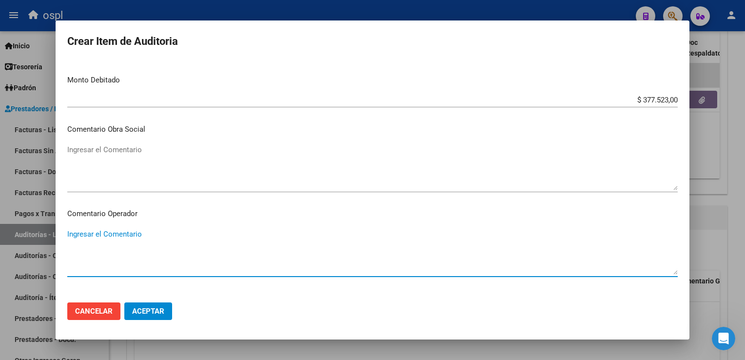
paste textarea "NO HAY COPIA DE DNI QUE ACREDITE LA ATENCIÓN MÉDICA RECIBIDA."
type textarea "NO HAY COPIA DE DNI QUE ACREDITE LA ATENCIÓN MÉDICA RECIBIDA."
click at [160, 311] on span "Aceptar" at bounding box center [148, 311] width 32 height 9
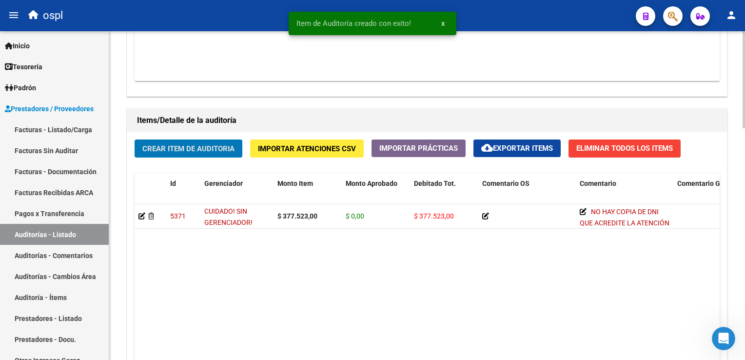
scroll to position [783, 0]
